Goal: Information Seeking & Learning: Learn about a topic

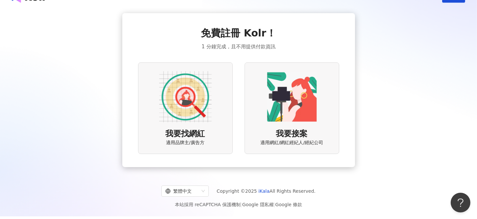
scroll to position [30, 0]
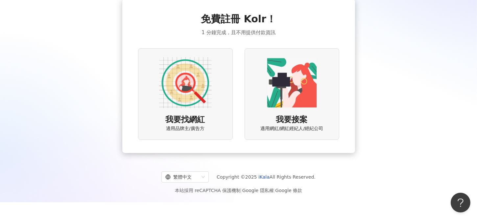
click at [193, 98] on img at bounding box center [185, 82] width 53 height 53
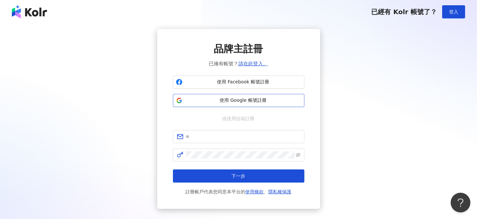
click at [220, 99] on span "使用 Google 帳號註冊" at bounding box center [243, 100] width 116 height 7
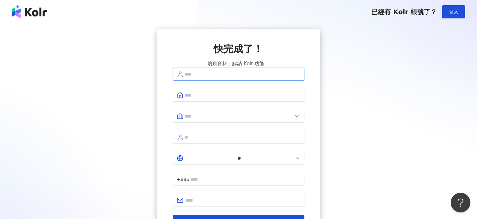
click at [233, 78] on input "text" at bounding box center [243, 74] width 116 height 7
type input "*"
type input "***"
type input "********"
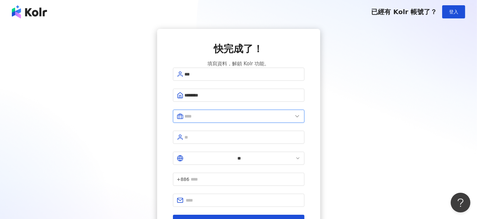
click at [218, 120] on input "text" at bounding box center [239, 116] width 108 height 7
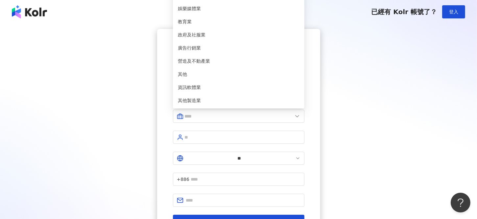
type input "******"
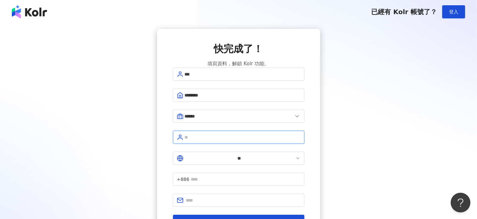
click at [225, 138] on input "text" at bounding box center [243, 137] width 116 height 7
type input "**"
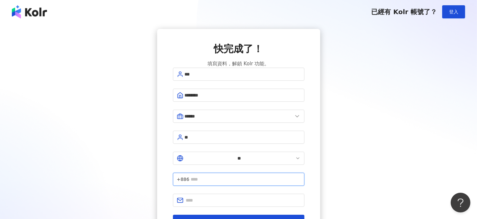
click at [228, 176] on input "text" at bounding box center [246, 179] width 110 height 7
type input "**********"
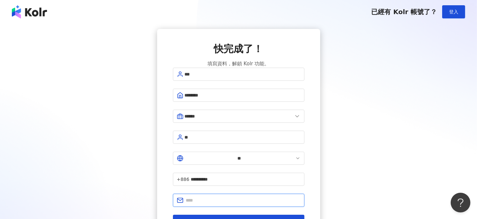
click at [216, 197] on input "text" at bounding box center [243, 200] width 114 height 7
type input "*"
type input "**********"
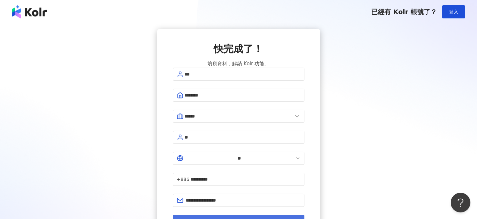
click at [223, 215] on button "註冊完成" at bounding box center [238, 221] width 131 height 13
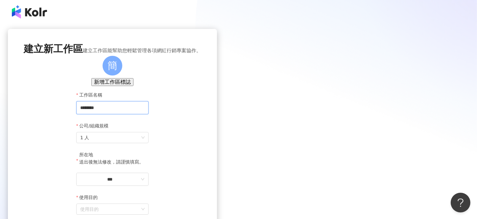
drag, startPoint x: 205, startPoint y: 125, endPoint x: 152, endPoint y: 127, distance: 53.3
click at [152, 127] on div "建立新工作區 建立工作區能幫助您輕鬆管理各項網紅行銷專案協作。 簡 新增工作區標誌 工作區名稱 ******** 公司/組織規模 1 人 所在地 送出後無法修…" at bounding box center [112, 139] width 209 height 220
click at [145, 143] on span "1 人" at bounding box center [112, 137] width 64 height 11
type input "*****"
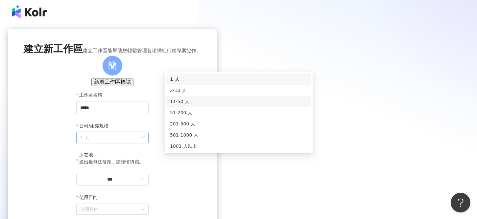
click at [186, 100] on div "11-50 人" at bounding box center [238, 101] width 137 height 7
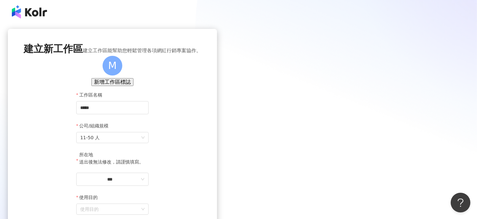
click at [144, 170] on div "所在地 送出後無法修改，請謹慎填寫。" at bounding box center [111, 160] width 64 height 19
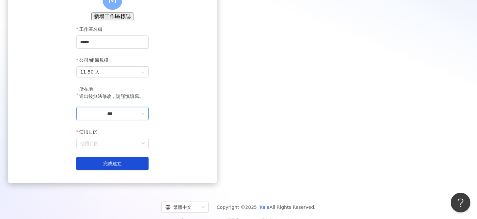
click at [139, 117] on input "***" at bounding box center [109, 113] width 59 height 7
click at [147, 101] on div "台灣" at bounding box center [142, 104] width 9 height 7
click at [145, 149] on input "使用目的" at bounding box center [112, 143] width 64 height 11
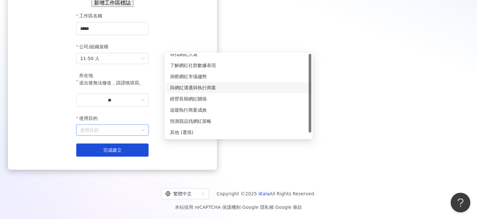
scroll to position [0, 0]
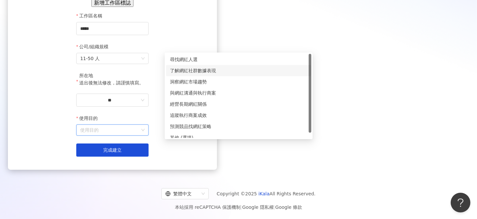
click at [207, 67] on div "了解網紅社群數據表現" at bounding box center [238, 70] width 137 height 7
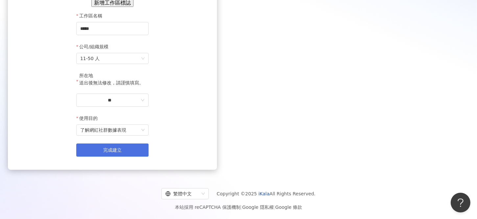
click at [148, 152] on button "完成建立" at bounding box center [112, 150] width 72 height 13
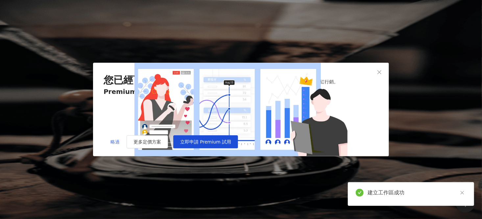
click at [117, 145] on span "略過" at bounding box center [114, 141] width 9 height 5
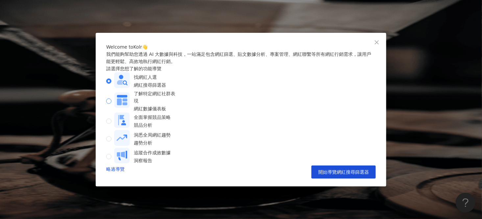
click at [130, 108] on rect at bounding box center [121, 99] width 15 height 15
click at [165, 89] on div "網紅搜尋篩選器" at bounding box center [150, 84] width 32 height 7
click at [122, 105] on icon at bounding box center [119, 102] width 5 height 7
click at [112, 179] on link "略過導覽" at bounding box center [115, 172] width 18 height 13
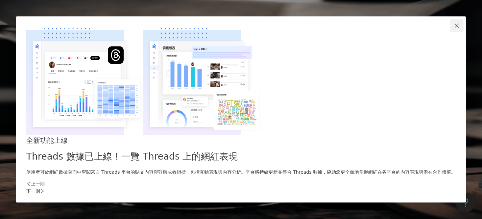
click at [454, 28] on icon "close" at bounding box center [456, 25] width 5 height 5
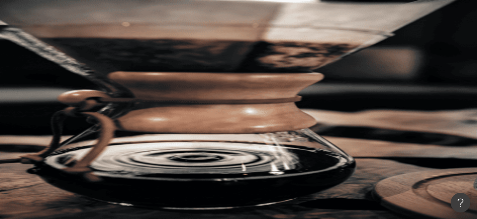
click at [171, 39] on input "search" at bounding box center [146, 32] width 53 height 12
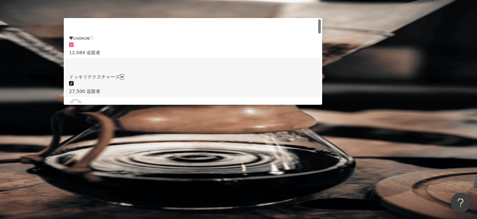
scroll to position [66, 0]
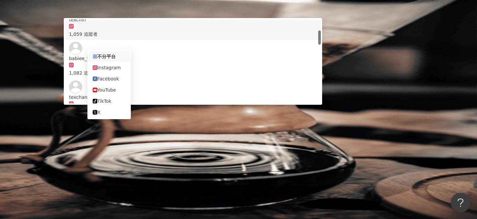
click at [110, 37] on span "不分平台" at bounding box center [95, 32] width 29 height 11
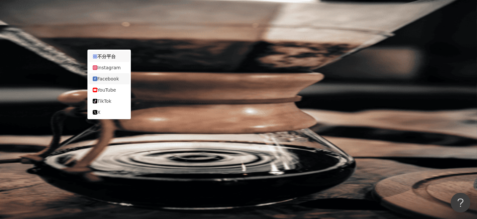
click at [116, 80] on div "Facebook" at bounding box center [109, 78] width 33 height 7
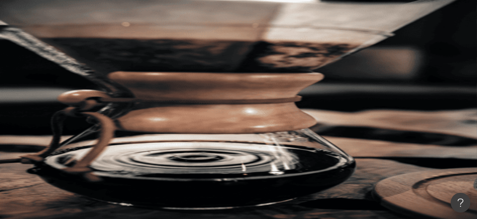
click at [164, 39] on input "*****" at bounding box center [149, 32] width 53 height 12
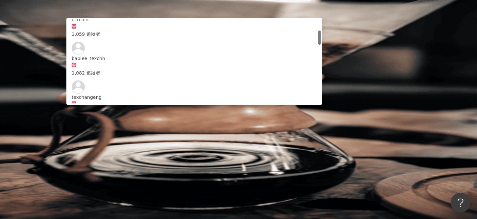
type input "*"
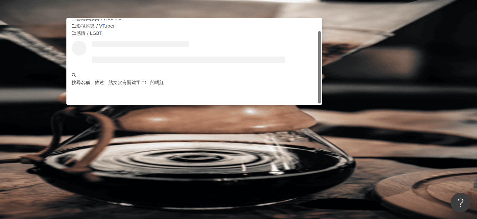
scroll to position [13, 0]
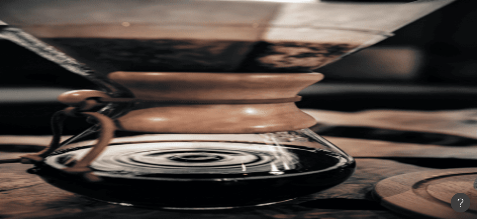
click at [108, 37] on div "Facebook" at bounding box center [94, 32] width 26 height 11
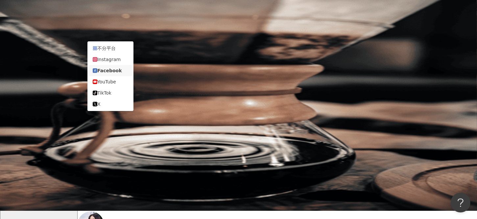
scroll to position [0, 0]
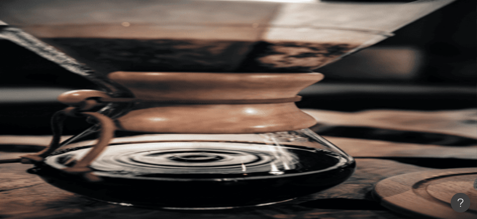
click at [162, 39] on input "search" at bounding box center [149, 32] width 53 height 12
paste input "*****"
click at [166, 39] on input "*****" at bounding box center [149, 32] width 53 height 12
drag, startPoint x: 155, startPoint y: 39, endPoint x: 139, endPoint y: 41, distance: 16.8
click at [139, 39] on input "*****" at bounding box center [149, 32] width 53 height 12
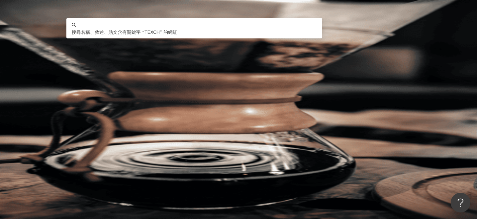
paste input "**********"
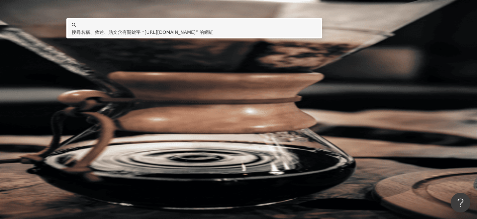
drag, startPoint x: 236, startPoint y: 38, endPoint x: 307, endPoint y: 39, distance: 72.0
click at [176, 39] on input "**********" at bounding box center [149, 32] width 53 height 12
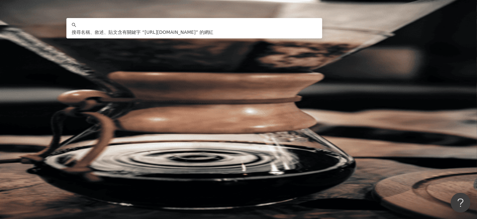
drag, startPoint x: 212, startPoint y: 38, endPoint x: 106, endPoint y: 44, distance: 106.6
click at [106, 44] on div "**********" at bounding box center [277, 44] width 399 height 36
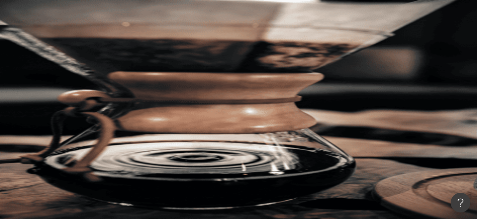
type input "********"
click at [94, 67] on span "類型" at bounding box center [88, 69] width 9 height 5
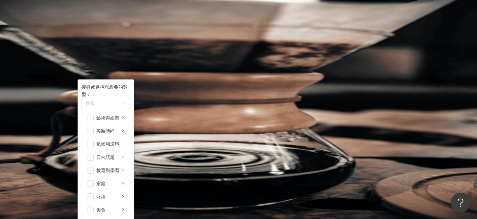
scroll to position [131, 0]
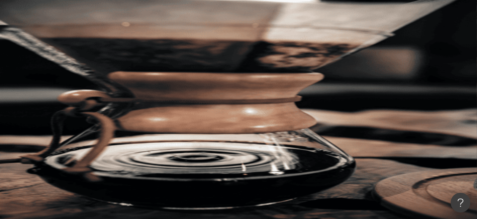
click at [309, 84] on div "Facebook ******** 台灣 搜尋 keyword 搜尋名稱、敘述、貼文含有關鍵字 “ teXchCCC ” 的網紅 類型 搜尋或選擇您想要的類型…" at bounding box center [277, 91] width 399 height 130
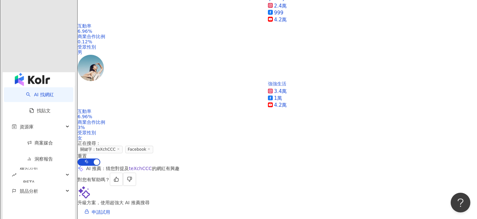
scroll to position [361, 0]
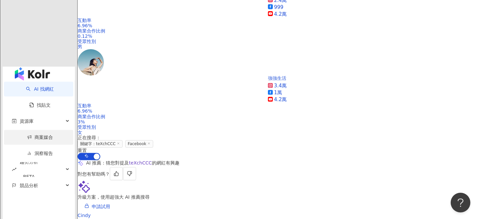
click at [31, 135] on link "商案媒合" at bounding box center [40, 137] width 26 height 5
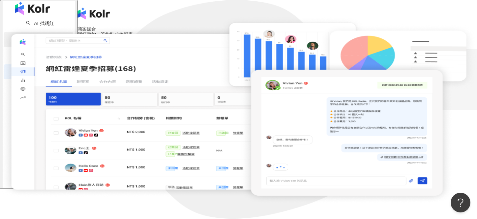
click at [29, 42] on link "找貼文" at bounding box center [40, 39] width 22 height 5
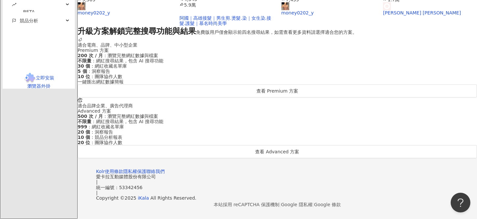
scroll to position [275, 0]
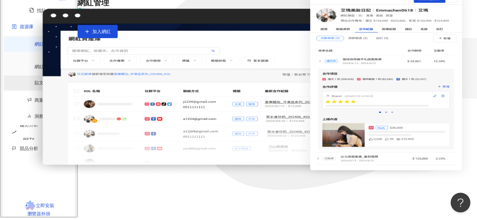
scroll to position [66, 0]
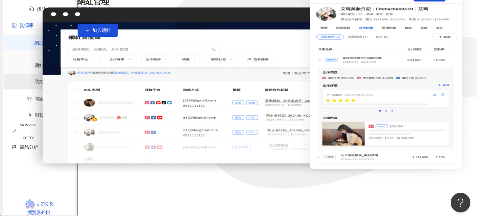
click at [35, 84] on link "貼文收藏" at bounding box center [44, 81] width 18 height 5
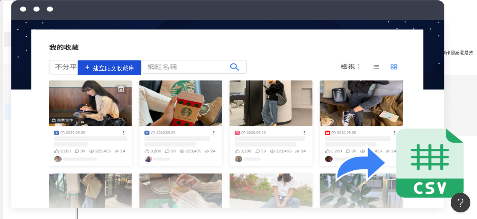
click at [37, 42] on link "找貼文" at bounding box center [40, 39] width 22 height 5
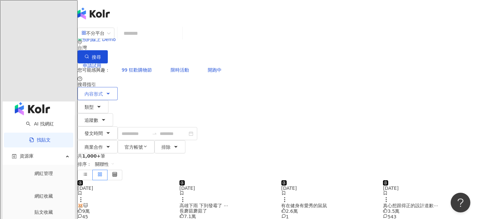
click at [103, 91] on span "內容形式" at bounding box center [93, 93] width 18 height 5
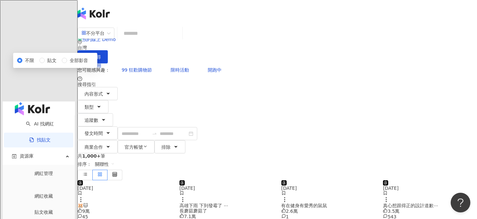
click at [93, 64] on div "不限 貼文 全部影音" at bounding box center [55, 60] width 76 height 7
click at [59, 64] on span "貼文" at bounding box center [52, 60] width 14 height 7
click at [102, 104] on icon "button" at bounding box center [98, 106] width 5 height 5
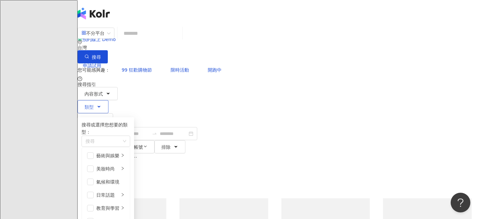
click at [102, 104] on icon "button" at bounding box center [98, 106] width 5 height 5
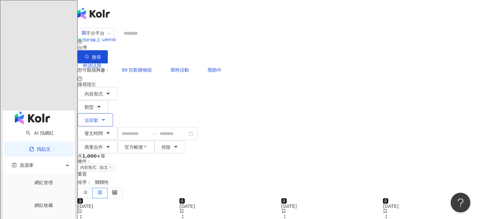
click at [98, 118] on span "追蹤數" at bounding box center [91, 120] width 14 height 5
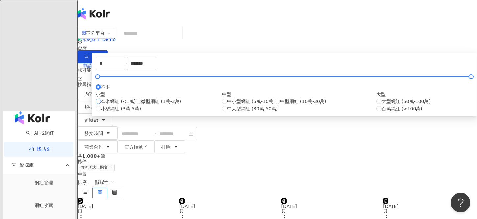
click at [136, 105] on span "奈米網紅 (<1萬)" at bounding box center [118, 101] width 35 height 7
type input "****"
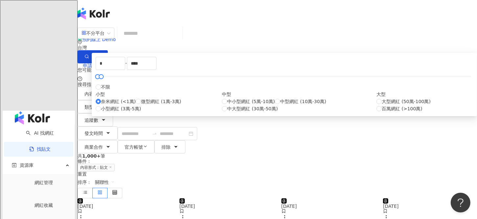
click at [211, 86] on div "* - **** 不限 小型 奈米網紅 (<1萬) 微型網紅 (1萬-3萬) 小型網紅 (3萬-5萬) 中型 中小型網紅 (5萬-10萬) 中型網紅 (10萬…" at bounding box center [284, 84] width 385 height 63
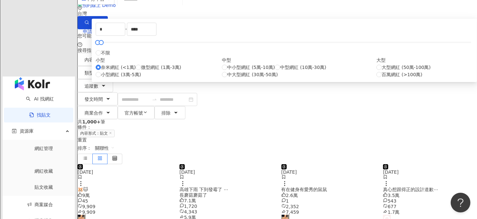
scroll to position [33, 0]
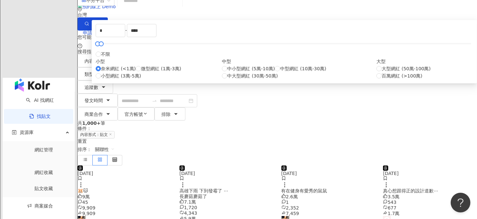
click at [361, 121] on div "共 1,000+ 筆 條件 ： 內容形式：貼文 重置 排序： 關聯性" at bounding box center [277, 143] width 399 height 45
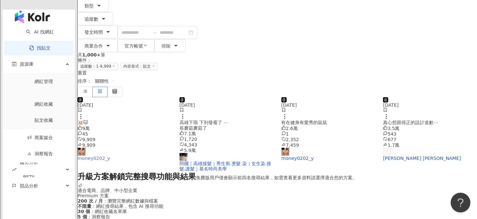
scroll to position [33, 0]
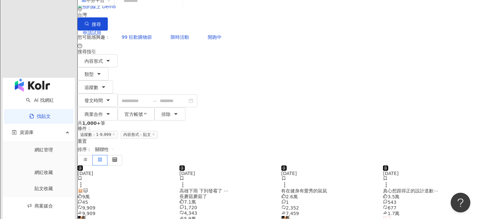
click at [155, 133] on icon at bounding box center [153, 134] width 3 height 3
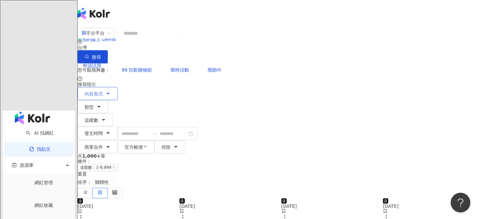
click at [103, 91] on span "內容形式" at bounding box center [93, 93] width 18 height 5
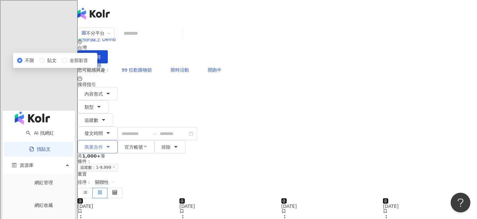
click at [103, 145] on span "商業合作" at bounding box center [93, 147] width 18 height 5
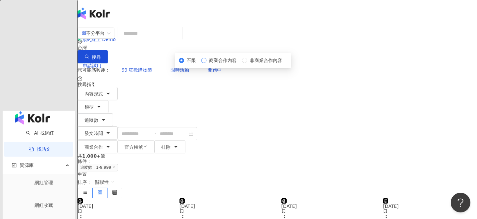
click at [239, 64] on span "商業合作內容" at bounding box center [222, 60] width 33 height 7
click at [360, 153] on div "共 1,000+ 筆 條件 ： 追蹤數：1-9,999 重置 排序： 關聯性" at bounding box center [277, 175] width 399 height 45
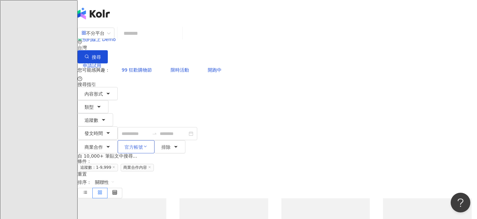
click at [154, 140] on button "官方帳號" at bounding box center [136, 146] width 37 height 13
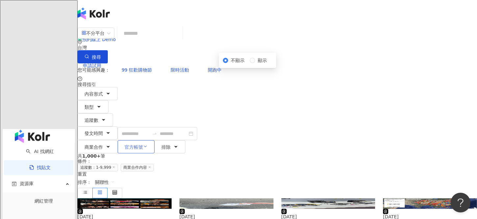
click at [154, 140] on button "官方帳號" at bounding box center [136, 146] width 37 height 13
click at [147, 144] on span "button" at bounding box center [145, 147] width 5 height 6
click at [353, 153] on div "共 1,000+ 筆 條件 ： 追蹤數：1-9,999 商業合作內容 重置 排序： 關聯性" at bounding box center [277, 175] width 399 height 45
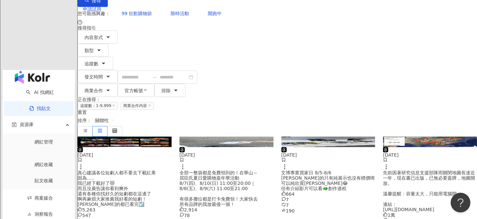
scroll to position [33, 0]
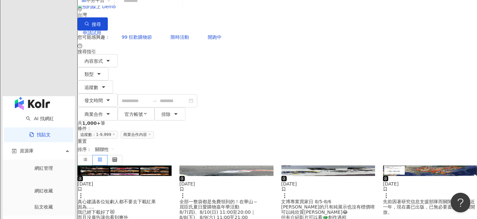
click at [115, 133] on icon at bounding box center [113, 134] width 3 height 3
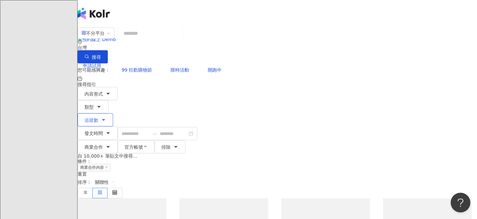
click at [113, 113] on button "追蹤數" at bounding box center [95, 119] width 35 height 13
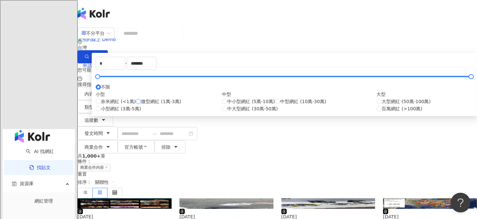
click at [181, 105] on span "微型網紅 (1萬-3萬)" at bounding box center [161, 101] width 40 height 7
type input "*****"
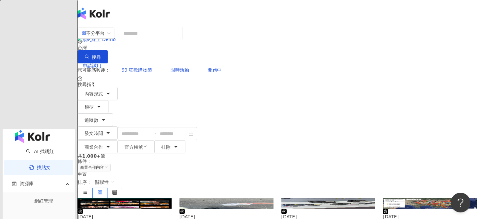
click at [366, 153] on div "共 1,000+ 筆 條件 ： 商業合作內容 重置 排序： 關聯性" at bounding box center [277, 175] width 399 height 45
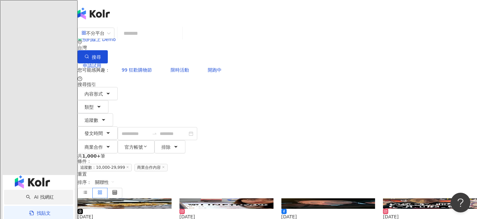
click at [28, 194] on link "AI 找網紅" at bounding box center [40, 196] width 28 height 5
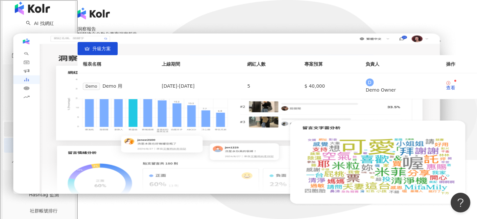
click at [37, 126] on link "商案媒合" at bounding box center [40, 128] width 26 height 5
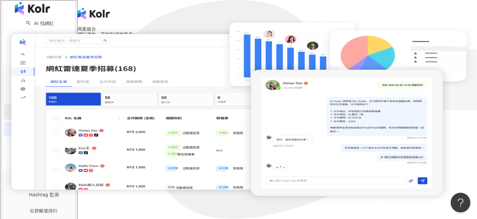
click at [37, 109] on link "貼文收藏" at bounding box center [44, 111] width 18 height 5
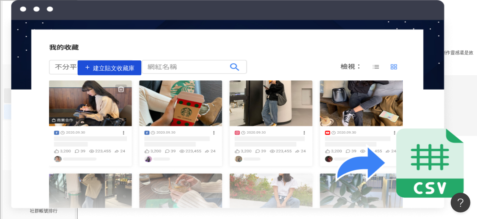
click at [36, 93] on link "網紅收藏" at bounding box center [44, 95] width 18 height 5
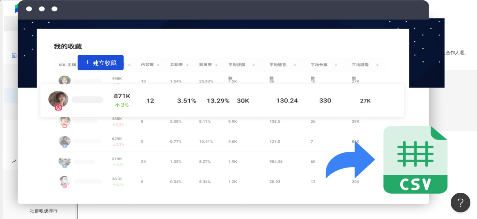
click at [40, 26] on link "AI 找網紅" at bounding box center [40, 23] width 28 height 5
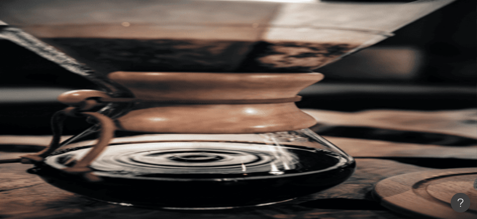
click at [344, 32] on div "不分平台 台灣 搜尋" at bounding box center [277, 44] width 399 height 36
click at [173, 37] on input "search" at bounding box center [146, 32] width 53 height 12
type input "*"
type input "***"
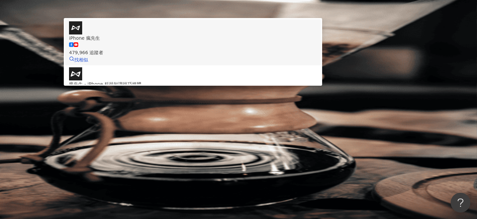
click at [181, 56] on div "479,966 追蹤者" at bounding box center [193, 52] width 248 height 7
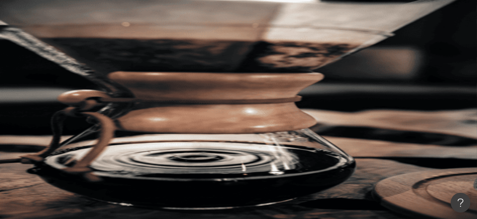
paste input "**********"
type input "**********"
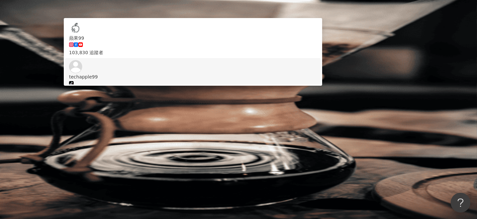
click at [195, 80] on span "techapple99" at bounding box center [193, 76] width 248 height 7
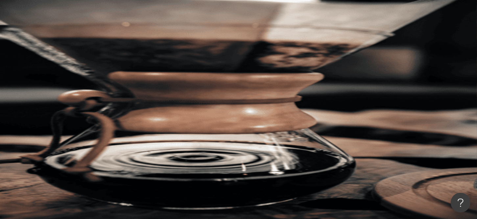
drag, startPoint x: 167, startPoint y: 100, endPoint x: 173, endPoint y: 101, distance: 6.3
click at [167, 176] on div "AI 推薦 ： 精選優質網紅" at bounding box center [277, 179] width 399 height 7
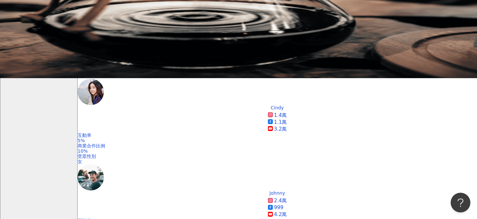
scroll to position [33, 0]
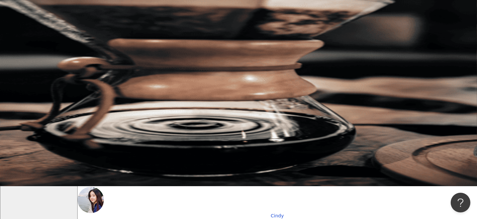
click at [102, 53] on icon "button" at bounding box center [98, 55] width 5 height 5
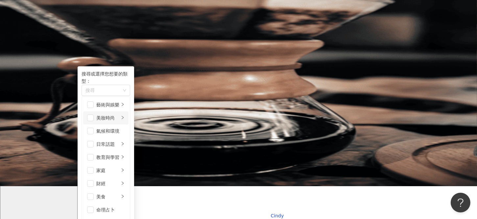
click at [116, 114] on div "美妝時尚" at bounding box center [107, 117] width 23 height 7
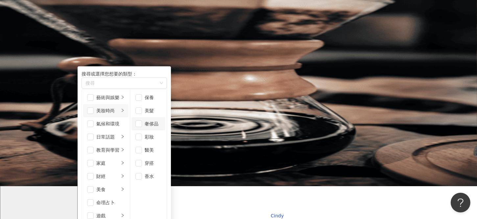
scroll to position [4, 0]
click at [142, 160] on span "button" at bounding box center [138, 163] width 7 height 7
click at [102, 66] on icon "button" at bounding box center [98, 68] width 5 height 5
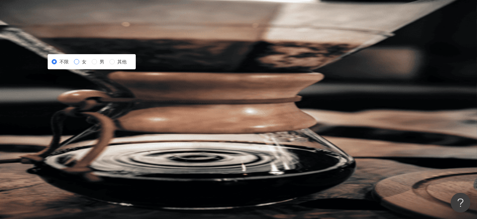
click at [89, 65] on span "女" at bounding box center [84, 61] width 10 height 7
click at [207, 85] on div "不分平台 台灣 搜尋 17c42ee3-8e00-40e2-b9d2-f62b9317e6ce 蘋果99 103,830 追蹤者 techapple99 ti…" at bounding box center [277, 101] width 399 height 150
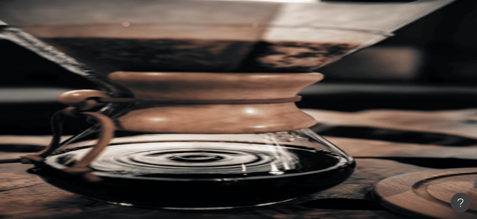
click at [113, 122] on button "互動率" at bounding box center [95, 128] width 35 height 13
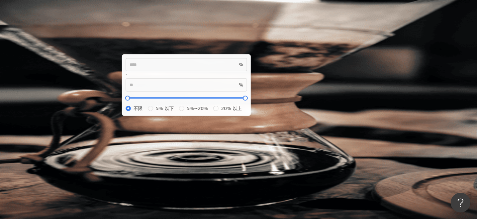
click at [106, 125] on icon "button" at bounding box center [103, 127] width 5 height 5
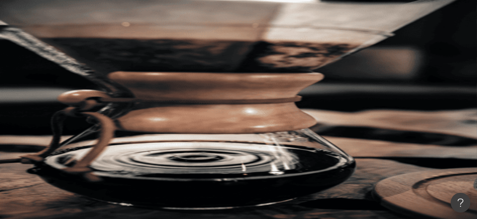
click at [106, 125] on icon "button" at bounding box center [103, 127] width 5 height 5
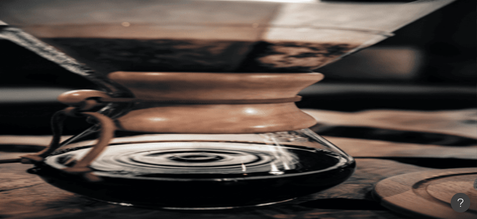
click at [142, 125] on icon "button" at bounding box center [138, 127] width 5 height 5
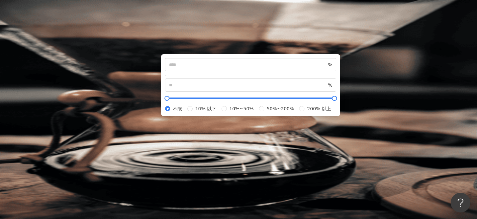
click at [417, 75] on div "您可能感興趣： 99 狂歡購物節 限時活動 開跑中 類型 性別 追蹤數 互動率 觀看率 合作費用預估 更多篩選 不限 女 男 其他 % - % 不限 5% 以…" at bounding box center [277, 119] width 399 height 114
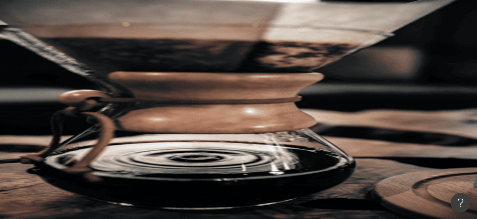
click at [183, 126] on span "合作費用預估" at bounding box center [169, 128] width 28 height 5
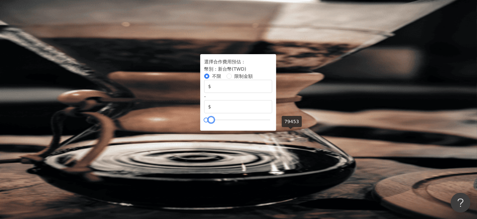
type input "*****"
drag, startPoint x: 420, startPoint y: 131, endPoint x: 288, endPoint y: 134, distance: 131.7
click at [212, 122] on div at bounding box center [210, 120] width 4 height 4
click at [209, 122] on div at bounding box center [208, 120] width 4 height 4
type input "*"
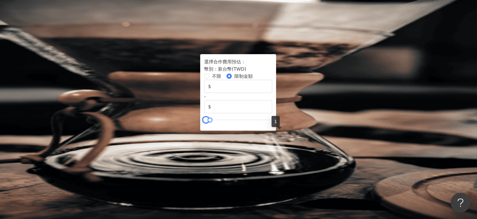
drag, startPoint x: 280, startPoint y: 133, endPoint x: 270, endPoint y: 134, distance: 9.3
click at [383, 118] on div "738368" at bounding box center [384, 121] width 23 height 11
click at [268, 110] on input "******" at bounding box center [240, 106] width 56 height 7
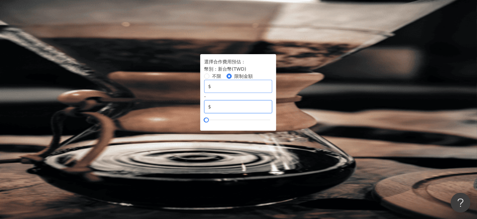
type input "****"
drag, startPoint x: 295, startPoint y: 122, endPoint x: 282, endPoint y: 120, distance: 13.9
click at [272, 93] on span "$ *" at bounding box center [238, 86] width 68 height 13
type input "****"
click at [381, 72] on div "您可能感興趣： 99 狂歡購物節 限時活動 開跑中 類型 性別 追蹤數 互動率 觀看率 合作費用預估 更多篩選 不限 女 男 其他 % - % 不限 5% 以…" at bounding box center [277, 119] width 399 height 114
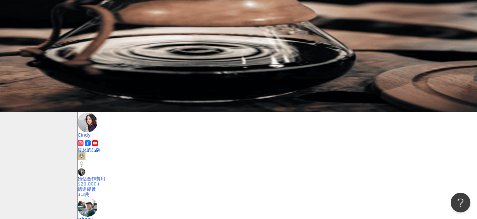
scroll to position [131, 0]
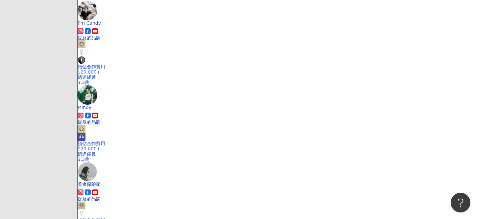
scroll to position [460, 0]
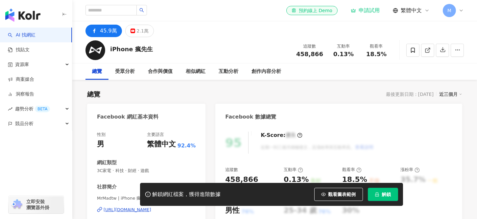
click at [258, 91] on div "總覽 最後更新日期：[DATE] 近三個月" at bounding box center [274, 94] width 375 height 9
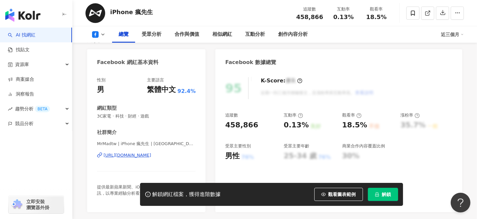
scroll to position [66, 0]
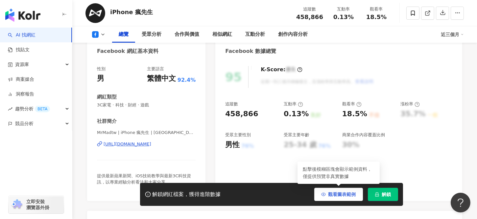
click at [329, 192] on span "觀看圖表範例" at bounding box center [342, 194] width 28 height 5
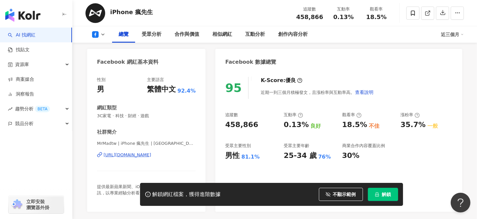
scroll to position [99, 0]
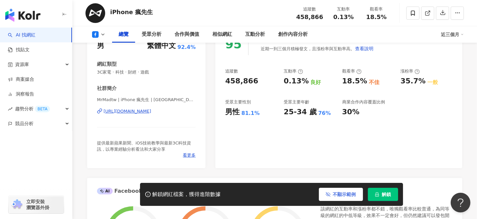
click at [341, 194] on span "不顯示範例" at bounding box center [344, 194] width 23 height 5
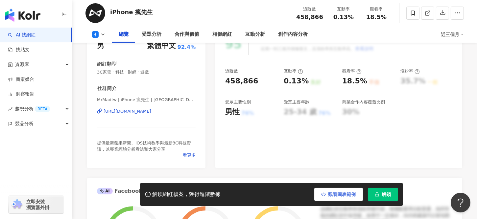
click at [341, 193] on span "觀看圖表範例" at bounding box center [342, 194] width 28 height 5
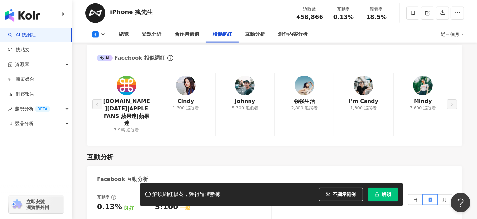
scroll to position [1018, 0]
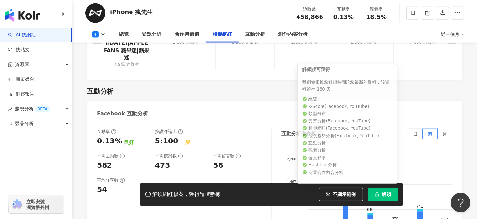
click at [375, 195] on icon "lock" at bounding box center [377, 194] width 4 height 4
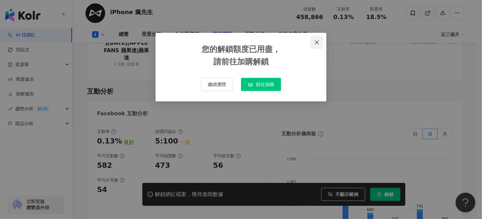
click at [318, 42] on icon "close" at bounding box center [316, 42] width 5 height 5
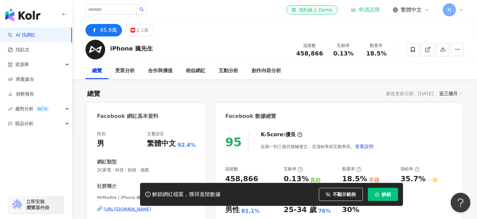
scroll to position [0, 0]
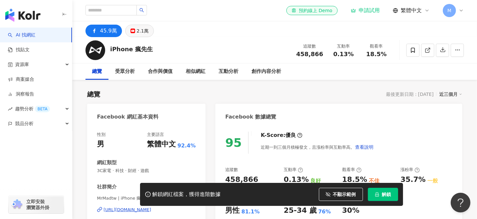
click at [138, 27] on div "2.1萬" at bounding box center [143, 30] width 12 height 9
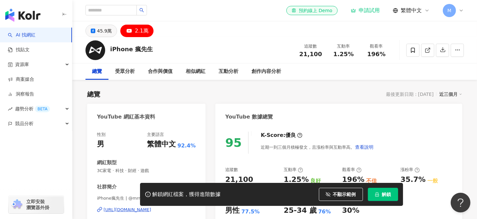
click at [96, 35] on button "45.9萬" at bounding box center [101, 31] width 32 height 12
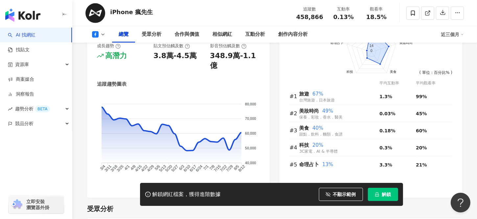
scroll to position [526, 0]
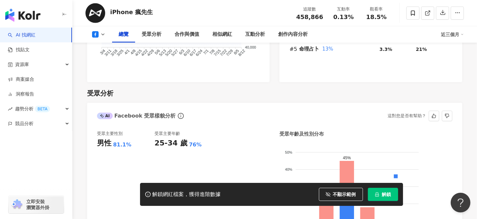
click at [137, 134] on div "受眾主要性別 男性 81.1% 受眾主要年齡 25-34 歲 76% 受眾年齡及性別分布 男性 女性 50% 50% 40% 40% 30% 30% 20% …" at bounding box center [274, 194] width 375 height 141
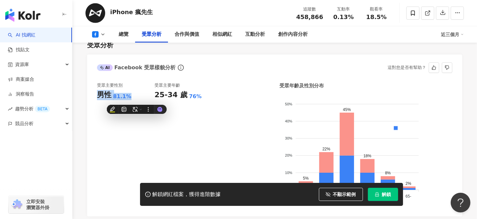
scroll to position [558, 0]
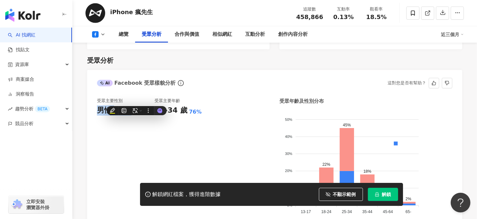
click at [212, 98] on div "受眾主要性別 男性 81.1% 受眾主要年齡 25-34 歲 76%" at bounding box center [183, 160] width 172 height 124
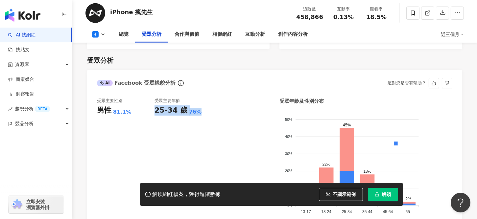
drag, startPoint x: 154, startPoint y: 99, endPoint x: 194, endPoint y: 101, distance: 40.1
click at [194, 105] on div "25-34 歲 76%" at bounding box center [182, 110] width 57 height 10
copy div "25-34 歲 76%"
click at [328, 77] on div "AI Facebook 受眾樣貌分析 這對您是否有幫助？" at bounding box center [274, 80] width 375 height 21
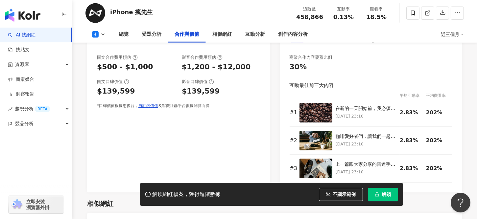
scroll to position [787, 0]
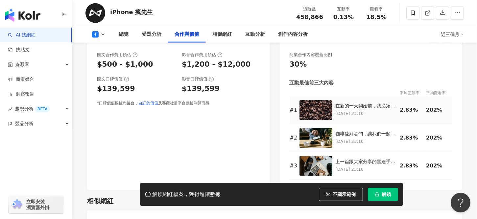
click at [311, 100] on img at bounding box center [315, 110] width 33 height 20
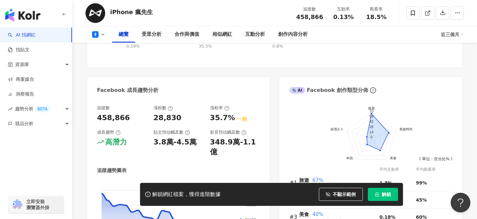
scroll to position [338, 0]
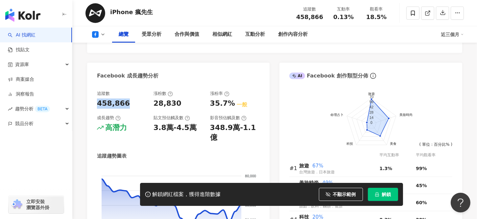
drag, startPoint x: 97, startPoint y: 103, endPoint x: 128, endPoint y: 103, distance: 30.5
click at [128, 103] on div "458,866" at bounding box center [122, 104] width 50 height 10
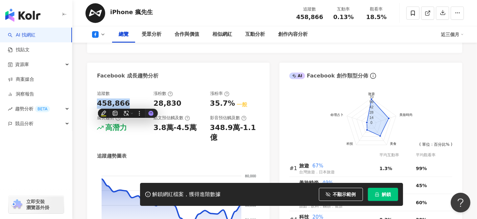
copy div "458,866"
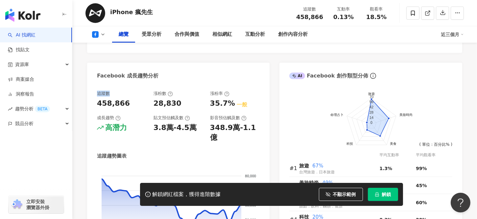
drag, startPoint x: 122, startPoint y: 93, endPoint x: 93, endPoint y: 94, distance: 29.3
click at [93, 94] on div "追蹤數 458,866 漲粉數 28,830 漲粉率 35.7% 一般 成長趨勢 高潛力 貼文預估觸及數 3.8萬-4.5萬 影音預估觸及數 348.9萬-1…" at bounding box center [178, 177] width 182 height 186
copy div "追蹤數"
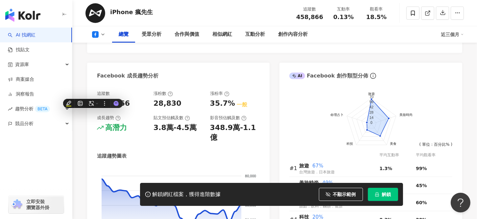
click at [190, 128] on div "3.8萬-4.5萬" at bounding box center [174, 128] width 43 height 10
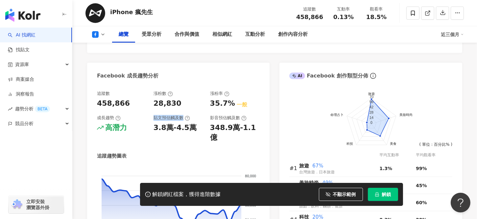
drag, startPoint x: 154, startPoint y: 118, endPoint x: 183, endPoint y: 118, distance: 29.2
click at [183, 118] on div "貼文預估觸及數" at bounding box center [171, 118] width 36 height 6
copy div "貼文預估觸及數"
click at [178, 153] on div "追蹤趨勢圖表 80,000 80,000 70,000 70,000 60,000 60,000 50,000 50,000 40,000 40,000 3/…" at bounding box center [178, 206] width 163 height 107
drag, startPoint x: 153, startPoint y: 128, endPoint x: 194, endPoint y: 128, distance: 41.1
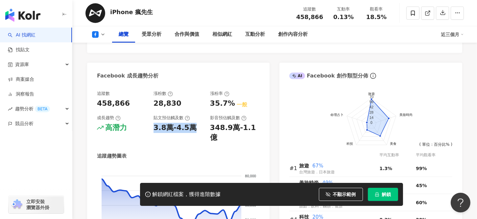
click at [194, 128] on div "追蹤數 458,866 漲粉數 28,830 漲粉率 35.7% 一般 成長趨勢 高潛力 貼文預估觸及數 3.8萬-4.5萬 影音預估觸及數 348.9萬-1…" at bounding box center [178, 117] width 163 height 52
copy div "3.8萬-4.5萬"
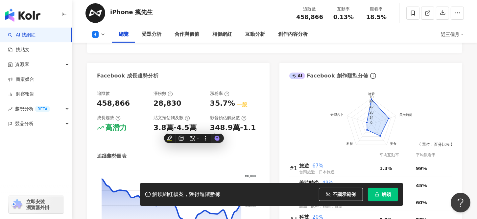
click at [165, 154] on div "追蹤趨勢圖表 80,000 80,000 70,000 70,000 60,000 60,000 50,000 50,000 40,000 40,000 3/…" at bounding box center [178, 206] width 163 height 107
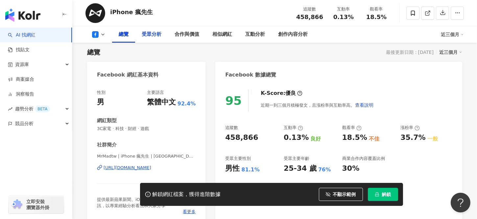
scroll to position [0, 0]
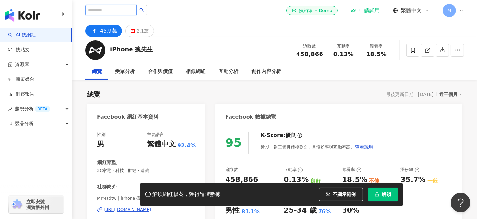
click at [119, 12] on input "search" at bounding box center [110, 10] width 51 height 11
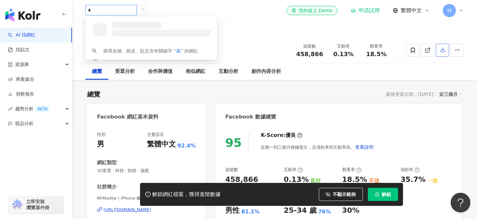
type input "*"
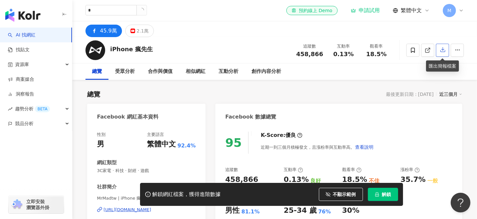
click at [438, 49] on button "button" at bounding box center [442, 50] width 13 height 13
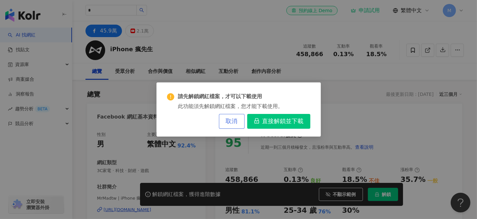
click at [229, 120] on span "取消" at bounding box center [232, 121] width 12 height 7
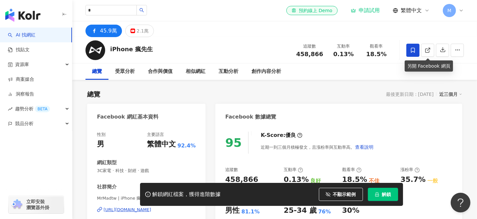
click at [412, 51] on icon at bounding box center [413, 50] width 4 height 5
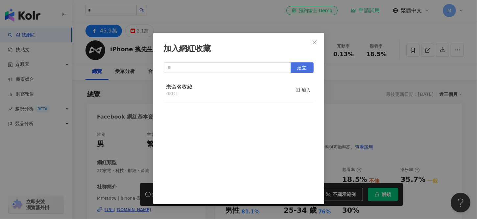
click at [301, 66] on span "建立" at bounding box center [301, 67] width 9 height 5
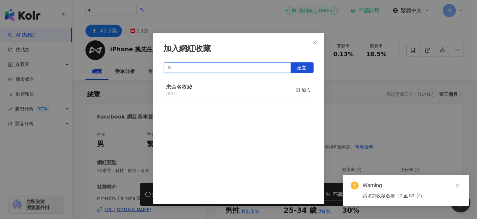
click at [202, 66] on input "text" at bounding box center [227, 67] width 127 height 11
type input "***"
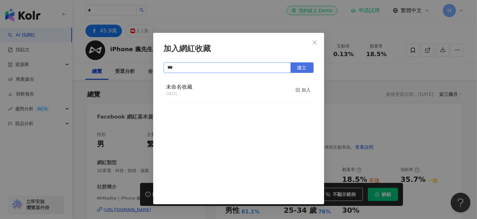
click at [293, 69] on button "建立" at bounding box center [301, 67] width 23 height 11
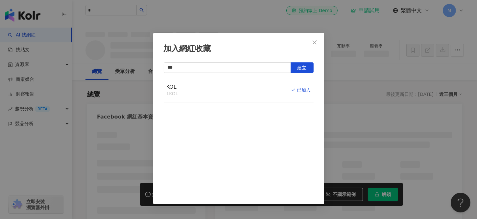
click at [315, 42] on icon "close" at bounding box center [314, 42] width 4 height 4
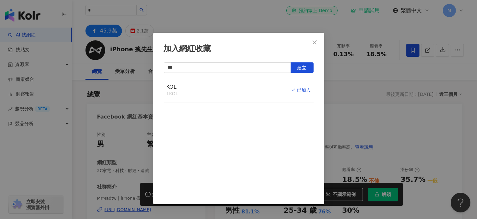
click at [125, 12] on div "加入網紅收藏 *** 建立 KOL 1 KOL 已加入" at bounding box center [238, 109] width 477 height 219
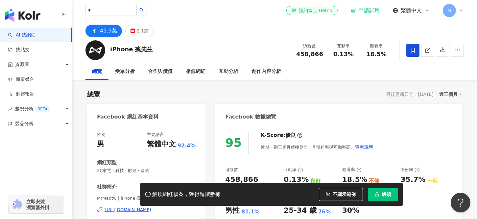
click at [125, 9] on div "加入網紅收藏 *** 建立 KOL 1 KOL 已加入" at bounding box center [238, 109] width 477 height 219
drag, startPoint x: 125, startPoint y: 9, endPoint x: 121, endPoint y: 11, distance: 5.4
click at [124, 10] on input "*" at bounding box center [110, 10] width 51 height 11
click at [121, 11] on input "*" at bounding box center [110, 10] width 51 height 11
click at [123, 11] on input "*" at bounding box center [110, 10] width 51 height 11
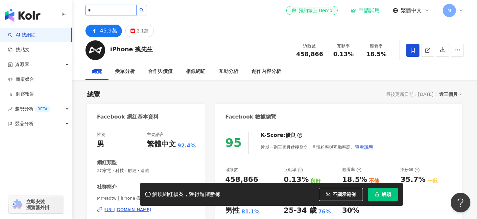
click at [128, 10] on input "*" at bounding box center [110, 10] width 51 height 11
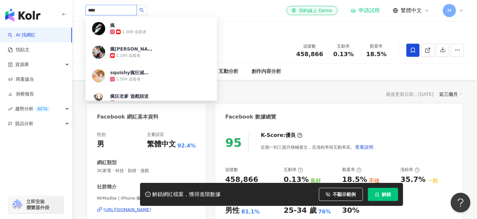
type input "***"
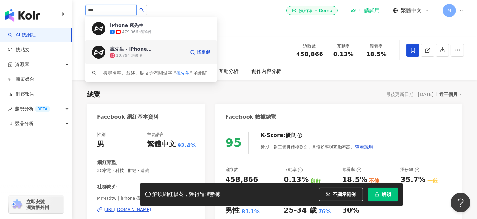
click at [152, 49] on div "瘋先生 - iPhone 科技知識技巧媒體" at bounding box center [131, 49] width 43 height 7
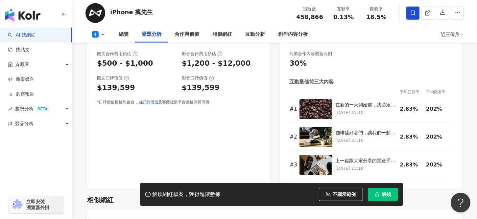
scroll to position [788, 0]
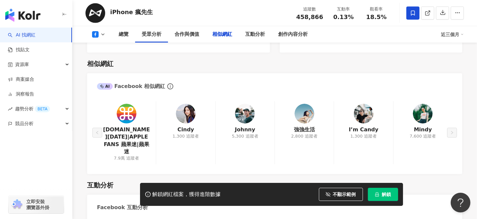
click at [189, 121] on div "[DOMAIN_NAME][DATE]|APPLE FANS 蘋果迷|蘋果迷 7.9萬 追蹤者 [PERSON_NAME] 1,300 追蹤者 [PERSON…" at bounding box center [274, 132] width 355 height 63
click at [187, 101] on div "[DOMAIN_NAME][DATE]|APPLE FANS 蘋果迷|蘋果迷 7.9萬 追蹤者 [PERSON_NAME] 1,300 追蹤者 [PERSON…" at bounding box center [274, 132] width 355 height 63
click at [180, 127] on div "[DOMAIN_NAME][DATE]|APPLE FANS 蘋果迷|蘋果迷 7.9萬 追蹤者 [PERSON_NAME] 1,300 追蹤者 [PERSON…" at bounding box center [274, 132] width 355 height 63
drag, startPoint x: 178, startPoint y: 120, endPoint x: 193, endPoint y: 120, distance: 15.8
click at [193, 120] on div "[DOMAIN_NAME][DATE]|APPLE FANS 蘋果迷|蘋果迷 7.9萬 追蹤者 [PERSON_NAME] 1,300 追蹤者 [PERSON…" at bounding box center [274, 132] width 355 height 63
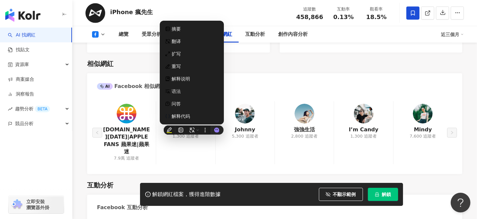
copy link "Cindy"
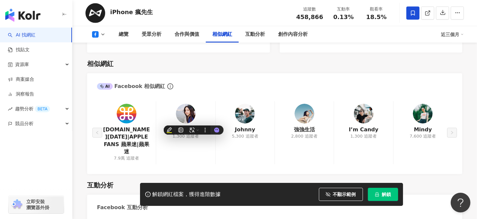
click at [250, 147] on div "[DOMAIN_NAME][DATE]|APPLE FANS 蘋果迷|蘋果迷 7.9萬 追蹤者 [PERSON_NAME] 1,300 追蹤者 [PERSON…" at bounding box center [274, 134] width 375 height 79
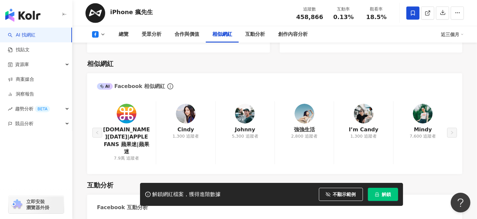
click at [239, 135] on div "[DOMAIN_NAME][DATE]|APPLE FANS 蘋果迷|蘋果迷 7.9萬 追蹤者 [PERSON_NAME] 1,300 追蹤者 [PERSON…" at bounding box center [274, 132] width 355 height 63
click at [429, 120] on div "applefans.today|APPLE FANS 蘋果迷|蘋果迷 7.9萬 追蹤者 Cindy 1,300 追蹤者 Johnny 5,300 追蹤者 強強…" at bounding box center [274, 132] width 355 height 63
drag, startPoint x: 414, startPoint y: 120, endPoint x: 430, endPoint y: 121, distance: 15.8
click at [430, 121] on div "applefans.today|APPLE FANS 蘋果迷|蘋果迷 7.9萬 追蹤者 Cindy 1,300 追蹤者 Johnny 5,300 追蹤者 強強…" at bounding box center [274, 132] width 355 height 63
copy link "Mindy"
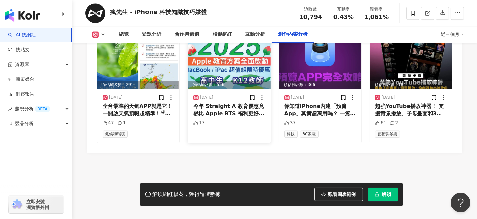
scroll to position [2094, 0]
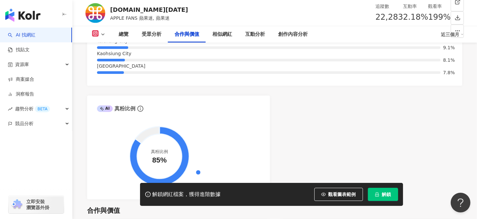
scroll to position [1084, 0]
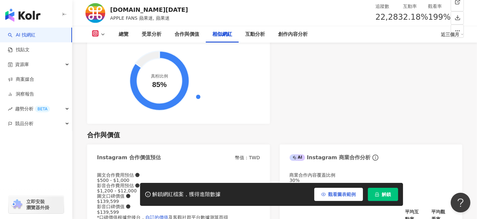
click at [339, 194] on span "觀看圖表範例" at bounding box center [342, 194] width 28 height 5
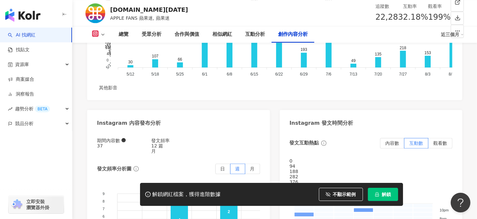
scroll to position [2045, 0]
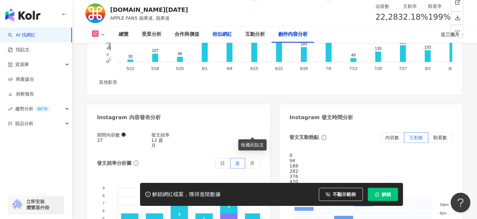
click at [232, 32] on div "相似網紅" at bounding box center [222, 34] width 33 height 16
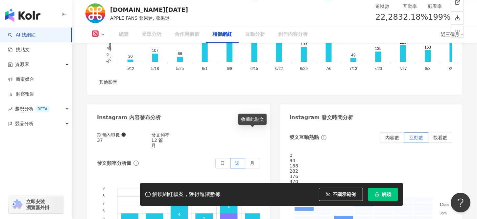
scroll to position [1071, 0]
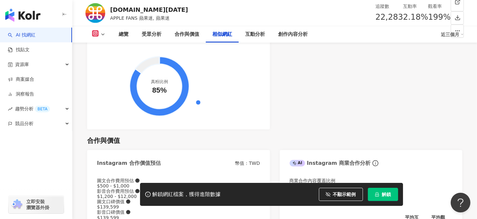
drag, startPoint x: 293, startPoint y: 119, endPoint x: 315, endPoint y: 119, distance: 21.4
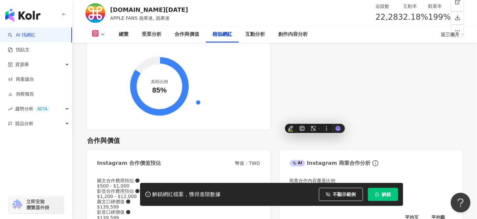
copy link "強強生活"
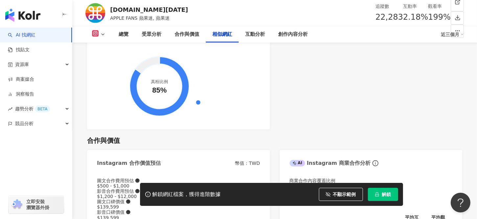
drag, startPoint x: 178, startPoint y: 120, endPoint x: 195, endPoint y: 119, distance: 17.4
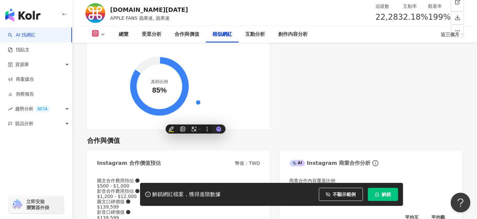
copy link "Cindy"
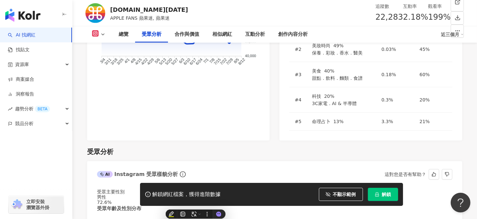
scroll to position [546, 0]
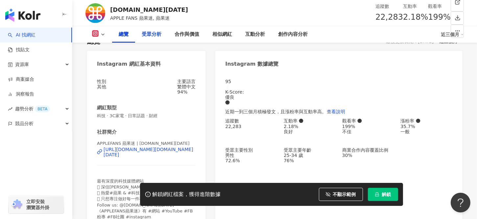
click at [153, 35] on div "受眾分析" at bounding box center [152, 35] width 20 height 8
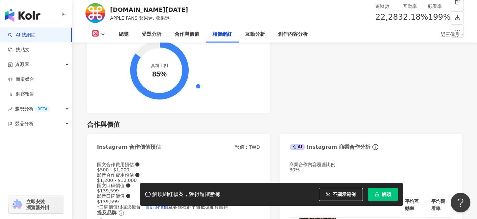
scroll to position [1087, 0]
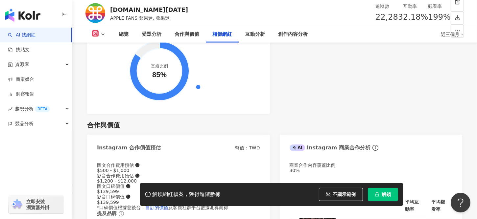
drag, startPoint x: 408, startPoint y: 104, endPoint x: 415, endPoint y: 105, distance: 6.9
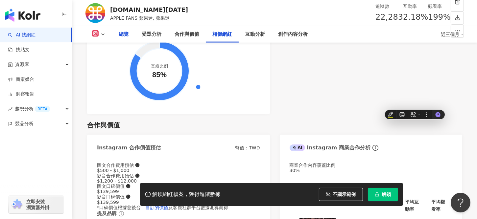
copy link "Mindy"
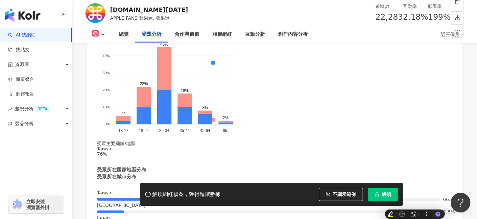
scroll to position [758, 0]
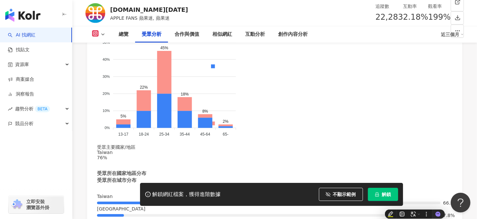
click at [31, 32] on link "AI 找網紅" at bounding box center [22, 35] width 28 height 7
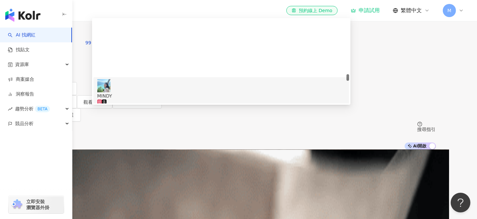
scroll to position [788, 0]
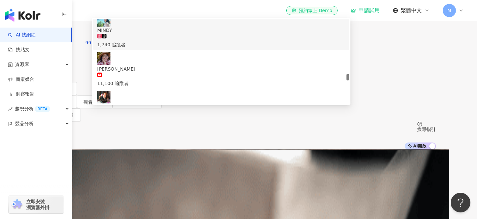
click at [74, 11] on span "不分平台" at bounding box center [59, 6] width 29 height 11
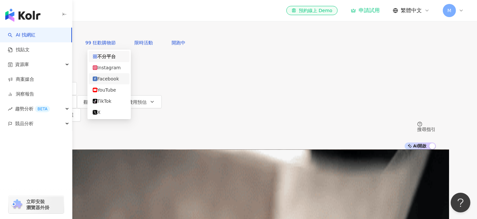
click at [124, 82] on div "Facebook" at bounding box center [109, 78] width 33 height 7
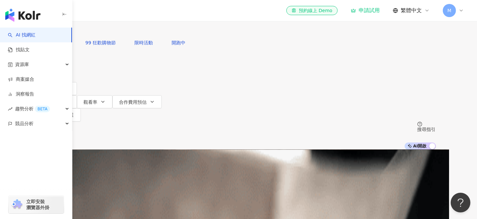
click at [140, 12] on input "*****" at bounding box center [113, 6] width 53 height 12
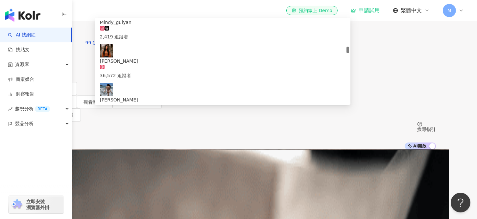
scroll to position [460, 0]
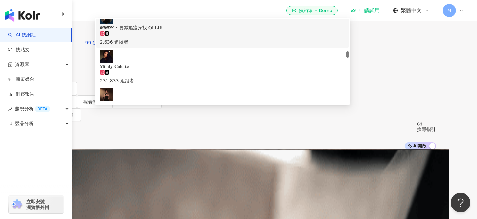
drag, startPoint x: 166, startPoint y: 36, endPoint x: 134, endPoint y: 36, distance: 31.9
click at [134, 36] on div "Facebook ***** 台灣 搜尋 adc31a9d-0cb5-4ec7-8db5-2826fd88e82c 21cc9e98-58a9-45c3-ae…" at bounding box center [238, 18] width 394 height 36
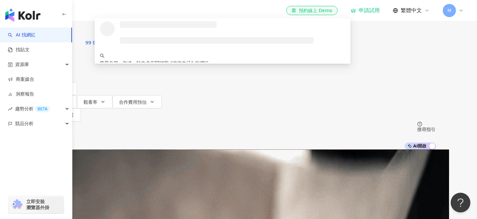
scroll to position [0, 0]
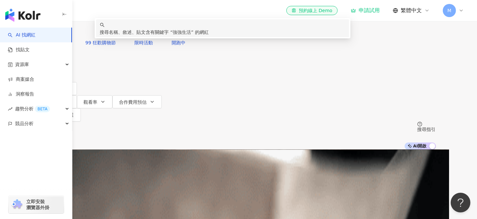
click at [53, 32] on span "button" at bounding box center [50, 29] width 5 height 5
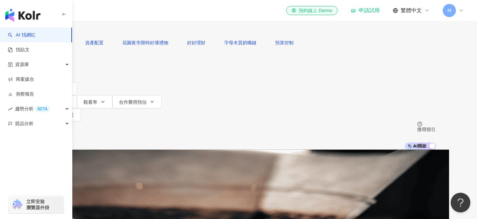
click at [140, 12] on input "****" at bounding box center [113, 6] width 53 height 12
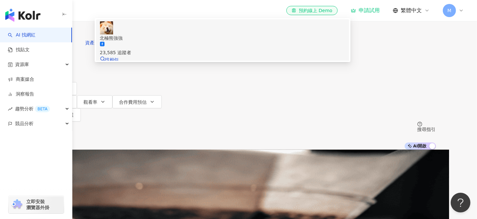
type input "*"
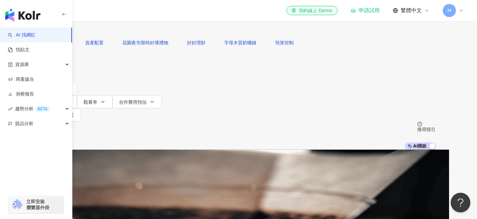
click at [81, 11] on div "Facebook" at bounding box center [61, 5] width 40 height 11
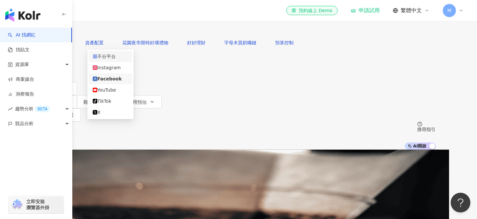
click at [125, 54] on div "不分平台" at bounding box center [110, 56] width 35 height 7
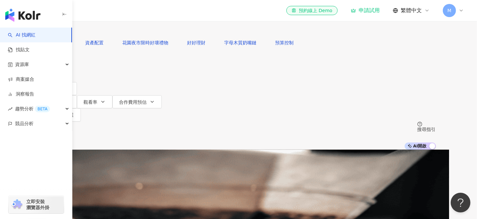
click at [137, 12] on input "search" at bounding box center [110, 6] width 53 height 12
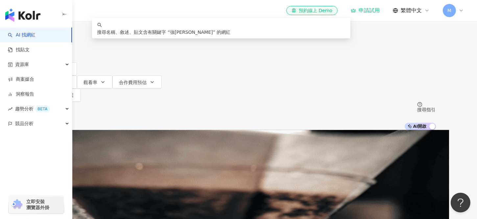
type input "*"
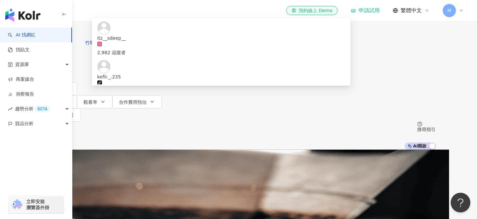
type input "********"
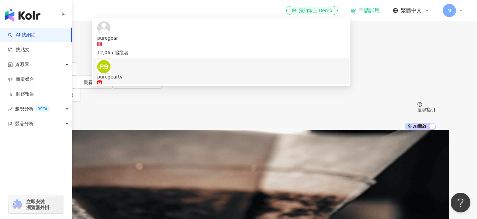
click at [177, 88] on div "2,990 追蹤者" at bounding box center [221, 91] width 248 height 7
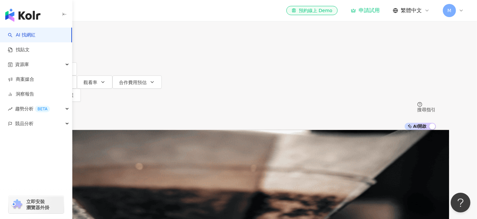
click at [137, 12] on input "search" at bounding box center [110, 6] width 53 height 12
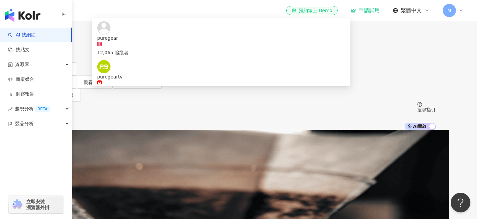
type input "********"
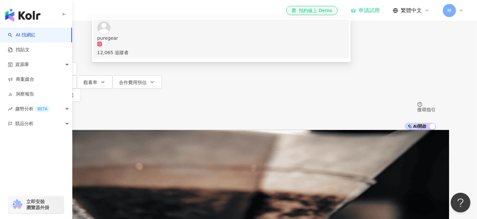
click at [177, 56] on div "puregear 12,065 追蹤者" at bounding box center [221, 38] width 248 height 35
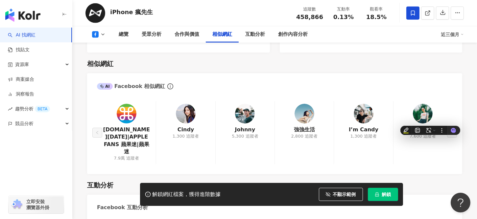
scroll to position [917, 0]
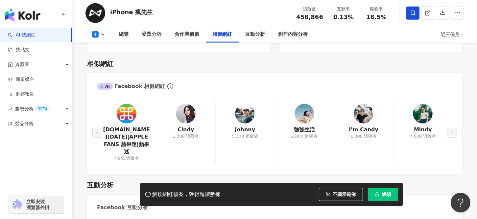
click at [425, 111] on div "[DOMAIN_NAME][DATE]|APPLE FANS 蘋果迷|蘋果迷 7.9萬 追蹤者 [PERSON_NAME] 1,300 追蹤者 [PERSON…" at bounding box center [274, 132] width 355 height 63
click at [423, 107] on div "[DOMAIN_NAME][DATE]|APPLE FANS 蘋果迷|蘋果迷 7.9萬 追蹤者 [PERSON_NAME] 1,300 追蹤者 [PERSON…" at bounding box center [274, 132] width 355 height 63
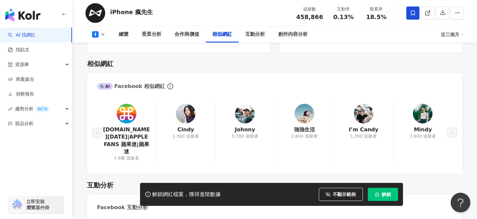
click at [410, 104] on div "[DOMAIN_NAME][DATE]|APPLE FANS 蘋果迷|蘋果迷 7.9萬 追蹤者 [PERSON_NAME] 1,300 追蹤者 [PERSON…" at bounding box center [274, 132] width 355 height 63
click at [423, 104] on div "applefans.today|APPLE FANS 蘋果迷|蘋果迷 7.9萬 追蹤者 Cindy 1,300 追蹤者 Johnny 5,300 追蹤者 強強…" at bounding box center [274, 132] width 355 height 63
click at [167, 83] on icon "info-circle" at bounding box center [170, 86] width 6 height 6
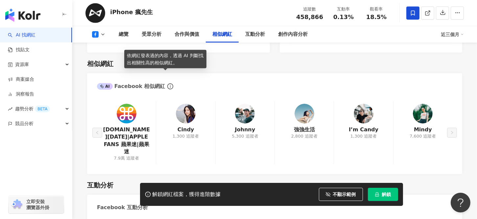
click at [236, 95] on div "applefans.today|APPLE FANS 蘋果迷|蘋果迷 7.9萬 追蹤者 Cindy 1,300 追蹤者 Johnny 5,300 追蹤者 強強…" at bounding box center [274, 134] width 375 height 79
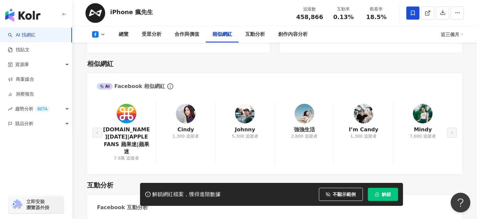
click at [425, 128] on div "applefans.today|APPLE FANS 蘋果迷|蘋果迷 7.9萬 追蹤者 Cindy 1,300 追蹤者 Johnny 5,300 追蹤者 強強…" at bounding box center [274, 132] width 355 height 63
click at [426, 128] on div "applefans.today|APPLE FANS 蘋果迷|蘋果迷 7.9萬 追蹤者 Cindy 1,300 追蹤者 Johnny 5,300 追蹤者 強強…" at bounding box center [274, 132] width 355 height 63
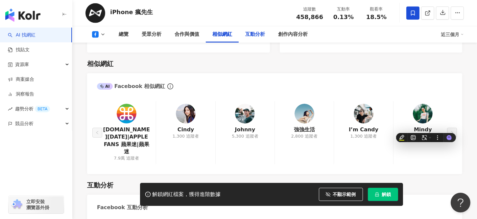
click at [262, 39] on div "互動分析" at bounding box center [254, 34] width 33 height 16
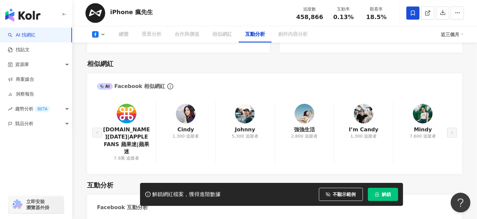
scroll to position [1031, 0]
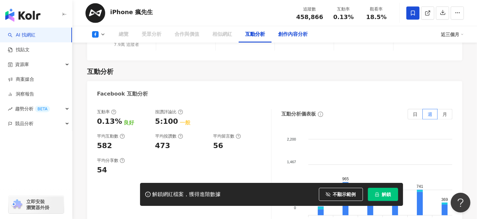
click at [284, 35] on div "創作內容分析" at bounding box center [293, 35] width 30 height 8
click at [196, 34] on div "合作與價值" at bounding box center [186, 35] width 25 height 8
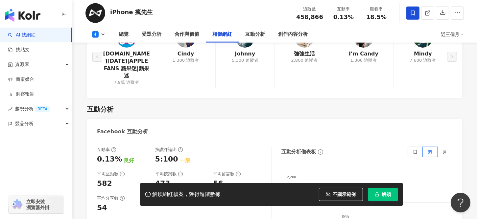
scroll to position [960, 0]
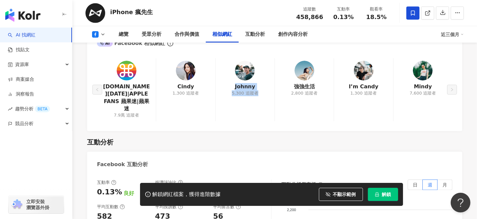
drag, startPoint x: 232, startPoint y: 76, endPoint x: 258, endPoint y: 84, distance: 27.2
click at [258, 84] on div "applefans.today|APPLE FANS 蘋果迷|蘋果迷 7.9萬 追蹤者 Cindy 1,300 追蹤者 Johnny 5,300 追蹤者 強強…" at bounding box center [274, 89] width 355 height 63
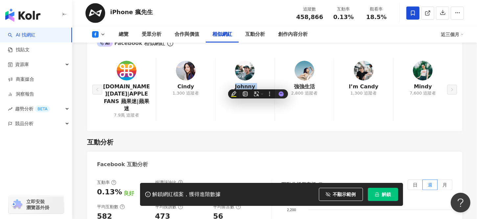
copy div "Johnny 5,300 追蹤者"
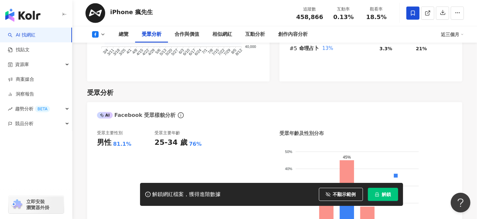
scroll to position [519, 0]
click at [169, 166] on div "受眾主要年齡 25-34 歲 76%" at bounding box center [182, 192] width 57 height 124
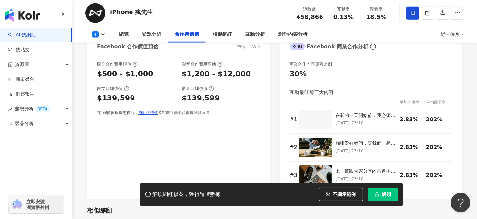
scroll to position [781, 0]
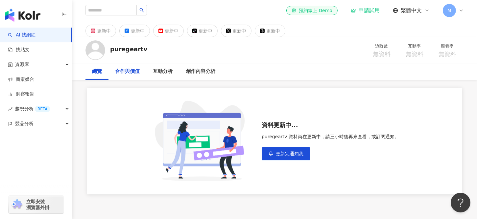
click at [131, 74] on div "合作與價值" at bounding box center [127, 72] width 25 height 8
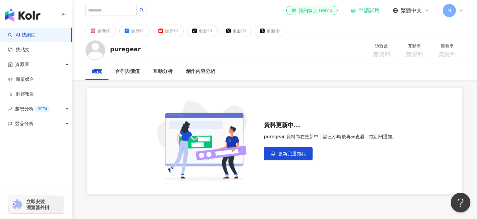
click at [34, 33] on link "AI 找網紅" at bounding box center [22, 35] width 28 height 7
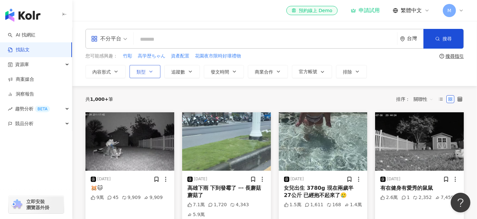
click at [143, 70] on span "類型" at bounding box center [140, 71] width 9 height 5
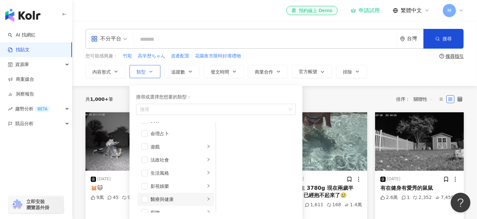
scroll to position [99, 0]
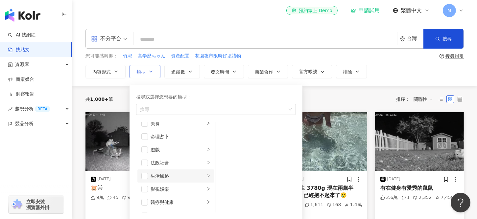
click at [168, 176] on div "生活風格" at bounding box center [177, 175] width 55 height 7
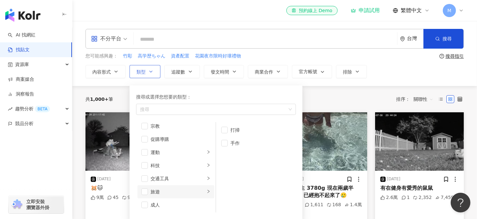
click at [166, 193] on div "旅遊" at bounding box center [177, 191] width 55 height 7
click at [168, 163] on div "科技" at bounding box center [177, 165] width 55 height 7
click at [224, 144] on span "button" at bounding box center [224, 143] width 7 height 7
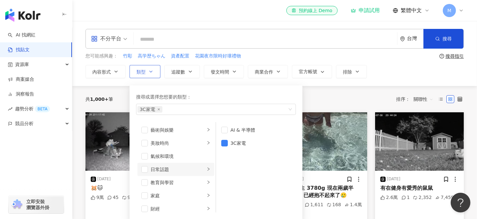
click at [173, 169] on div "日常話題" at bounding box center [177, 169] width 55 height 7
click at [170, 130] on div "藝術與娛樂" at bounding box center [177, 129] width 55 height 7
click at [167, 142] on div "美妝時尚" at bounding box center [177, 143] width 55 height 7
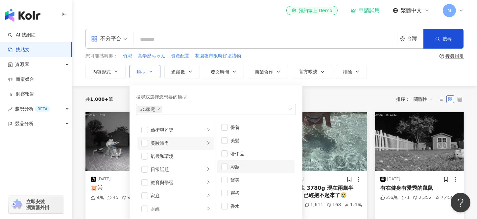
scroll to position [4, 0]
click at [175, 158] on div "氣候和環境" at bounding box center [180, 156] width 60 height 7
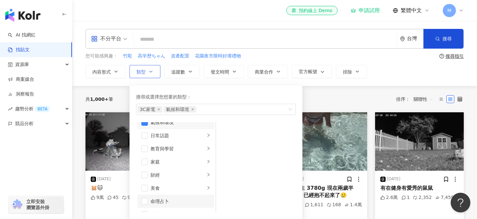
scroll to position [99, 0]
click at [191, 109] on icon "close" at bounding box center [192, 109] width 3 height 3
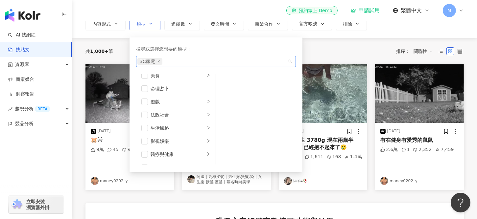
scroll to position [0, 0]
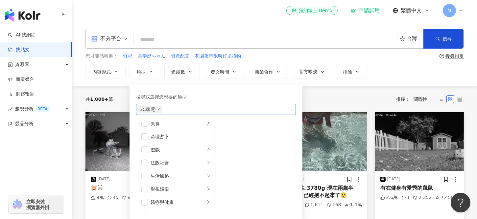
click at [376, 71] on div "內容形式 類型 搜尋或選擇您想要的類型： 3C家電 藝術與娛樂 美妝時尚 氣候和環境 日常話題 教育與學習 家庭 財經 美食 命理占卜 遊戲 法政社會 生活風…" at bounding box center [274, 71] width 378 height 13
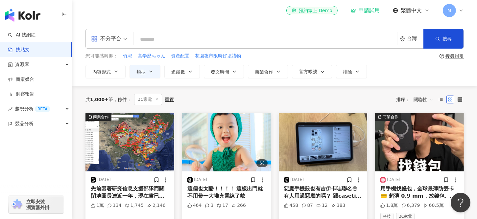
click at [188, 103] on div "共 1,000+ 筆 條件 ： 3C家電 重置 排序： 關聯性" at bounding box center [274, 99] width 378 height 11
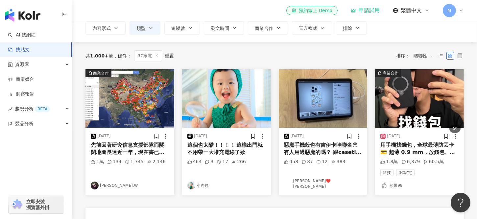
scroll to position [33, 0]
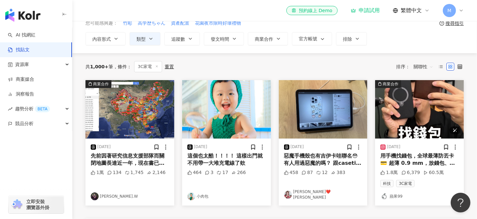
click at [425, 107] on img at bounding box center [419, 109] width 89 height 58
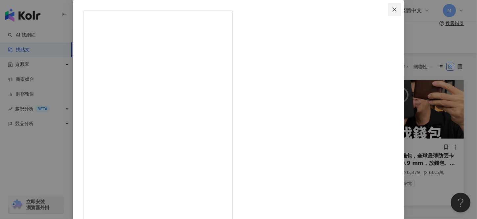
click at [392, 9] on icon "close" at bounding box center [394, 9] width 5 height 5
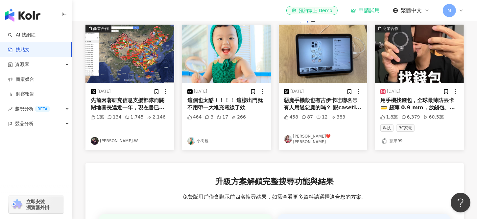
scroll to position [66, 0]
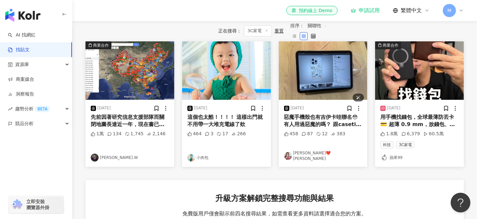
click at [333, 80] on img at bounding box center [323, 70] width 89 height 58
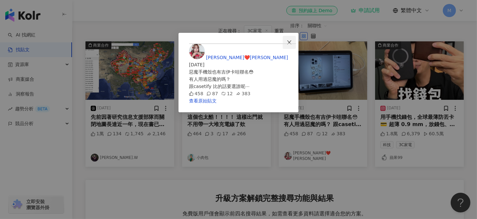
click at [292, 43] on icon "close" at bounding box center [288, 42] width 5 height 5
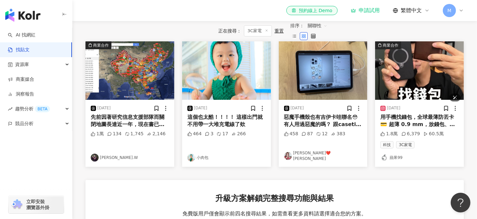
click at [404, 100] on img at bounding box center [419, 70] width 89 height 58
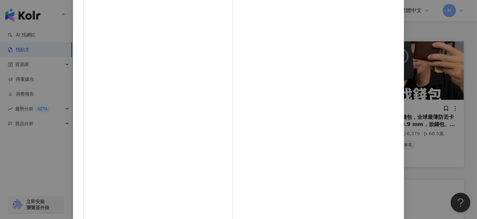
scroll to position [76, 0]
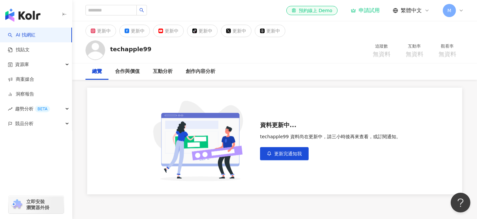
click at [234, 52] on div "techapple99 追蹤數 無資料 互動率 無資料 觀看率 無資料" at bounding box center [274, 50] width 404 height 26
click at [235, 69] on div "總覽 合作與價值 互動分析 創作內容分析" at bounding box center [274, 71] width 378 height 16
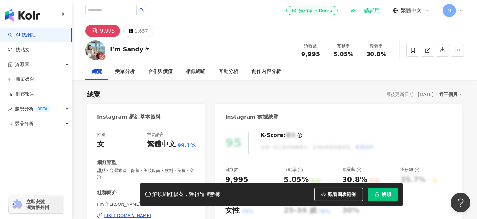
click at [260, 91] on div "總覽 最後更新日期：2025/8/7 近三個月" at bounding box center [274, 94] width 375 height 9
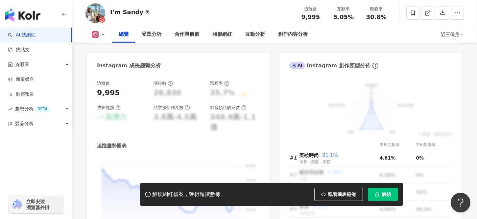
scroll to position [361, 0]
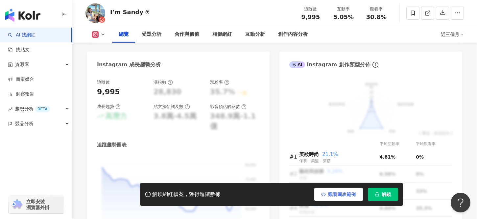
click at [326, 196] on button "觀看圖表範例" at bounding box center [338, 194] width 49 height 13
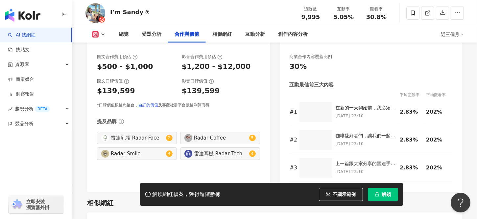
scroll to position [953, 0]
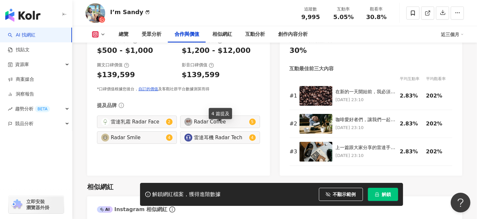
drag, startPoint x: 232, startPoint y: 129, endPoint x: 208, endPoint y: 133, distance: 24.5
click at [208, 134] on div "雷達耳機 Radar Tech" at bounding box center [221, 137] width 54 height 7
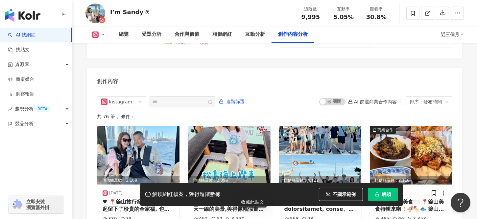
scroll to position [1983, 0]
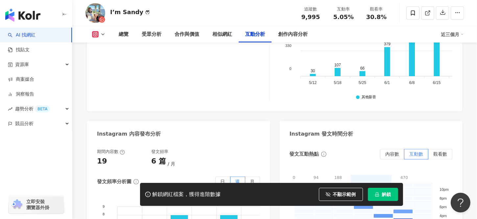
click at [129, 11] on div "I’m Sandy ෆ⃛" at bounding box center [129, 12] width 39 height 8
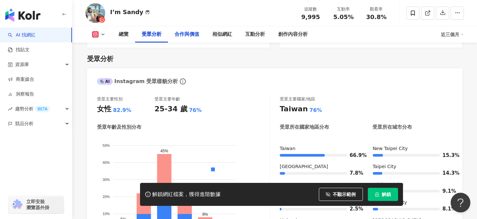
click at [181, 26] on div "合作與價值" at bounding box center [187, 34] width 38 height 16
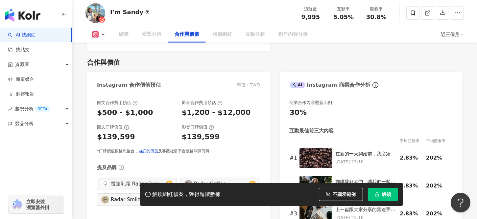
click at [182, 36] on div "合作與價值" at bounding box center [186, 35] width 25 height 8
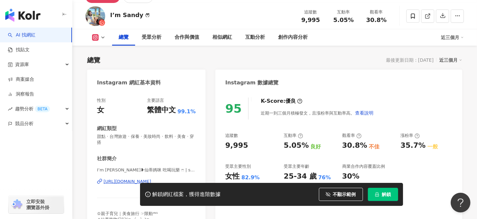
scroll to position [0, 0]
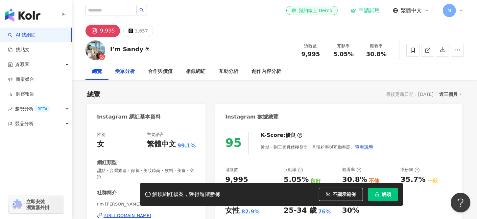
click at [127, 71] on div "受眾分析" at bounding box center [125, 72] width 20 height 8
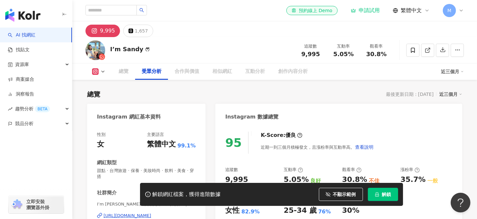
scroll to position [567, 0]
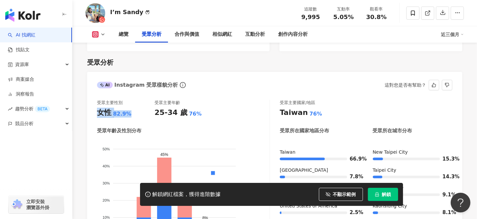
drag, startPoint x: 97, startPoint y: 103, endPoint x: 131, endPoint y: 106, distance: 34.3
click at [129, 108] on div "女性 82.9%" at bounding box center [125, 113] width 57 height 10
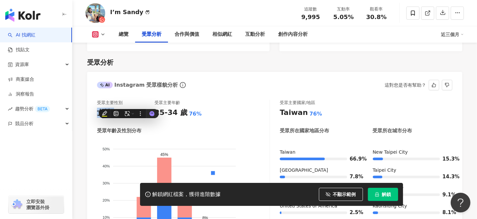
copy div "女性 82.9%"
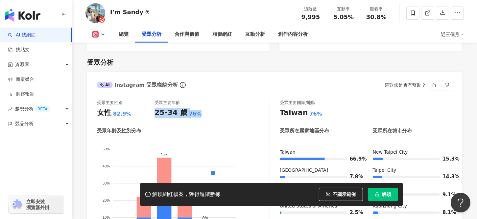
drag, startPoint x: 156, startPoint y: 103, endPoint x: 196, endPoint y: 105, distance: 40.1
click at [196, 108] on div "25-34 歲 76%" at bounding box center [182, 113] width 57 height 10
copy div "25-34 歲 76%"
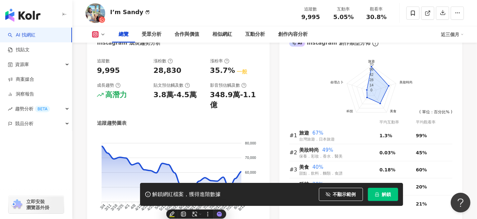
scroll to position [370, 0]
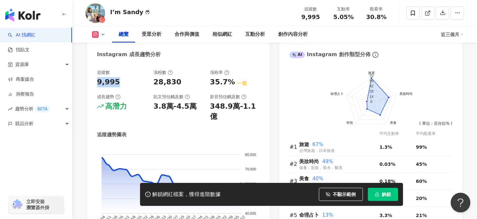
drag, startPoint x: 96, startPoint y: 85, endPoint x: 119, endPoint y: 83, distance: 22.5
click at [119, 83] on div "追蹤數 9,995 漲粉數 28,830 漲粉率 35.7% 一般 成長趨勢 高潛力 貼文預估觸及數 3.8萬-4.5萬 影音預估觸及數 348.9萬-1.1…" at bounding box center [178, 156] width 182 height 186
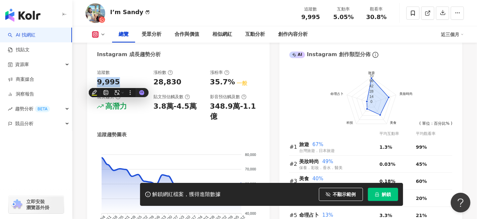
copy div "9,995"
click at [219, 87] on div "35.7%" at bounding box center [222, 82] width 25 height 10
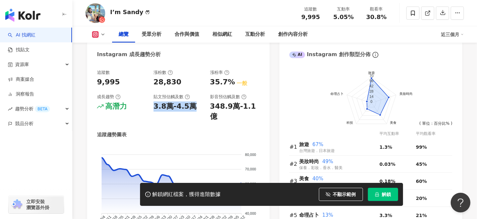
drag, startPoint x: 153, startPoint y: 108, endPoint x: 194, endPoint y: 108, distance: 40.7
click at [194, 108] on div "3.8萬-4.5萬" at bounding box center [178, 107] width 50 height 10
copy div "3.8萬-4.5萬"
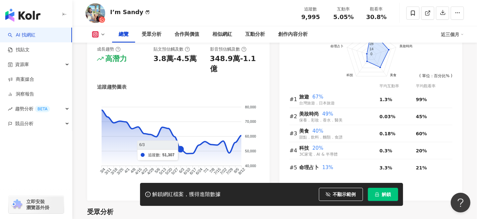
scroll to position [403, 0]
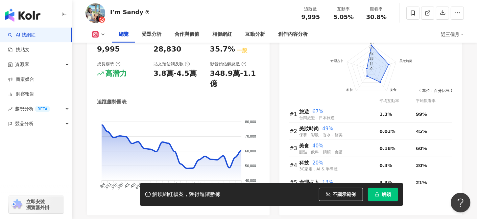
click at [87, 157] on div "追蹤數 9,995 漲粉數 28,830 漲粉率 35.7% 一般 成長趨勢 高潛力 貼文預估觸及數 3.8萬-4.5萬 影音預估觸及數 348.9萬-1.1…" at bounding box center [178, 123] width 182 height 186
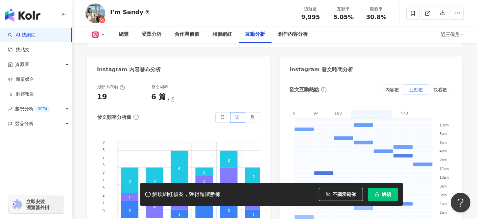
scroll to position [1717, 0]
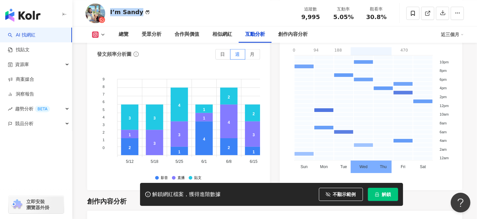
drag, startPoint x: 143, startPoint y: 12, endPoint x: 108, endPoint y: 12, distance: 34.2
click at [108, 12] on div "I’m Sandy ෆ⃛ 追蹤數 9,995 互動率 5.05% 觀看率 30.8%" at bounding box center [274, 13] width 404 height 26
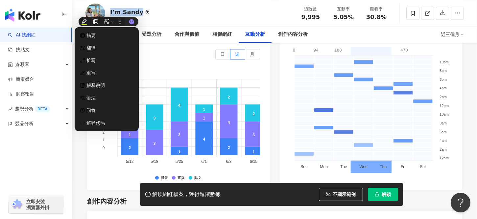
copy div "I’m Sandy"
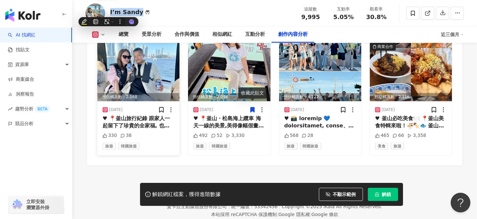
scroll to position [2078, 0]
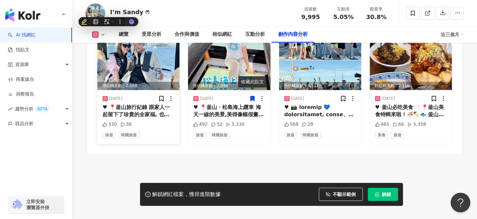
click at [148, 106] on div "♥ 📍釜山旅行紀錄 跟家人一起留下了珍貴的全家福, 也跟隊友偷偷放了點閃🤣 旅行的美好不是去了哪裡,而是和誰一起🩷 從海邊吹風,到漫步甘川洞的彩色街巷… 搭上…" at bounding box center [138, 111] width 72 height 15
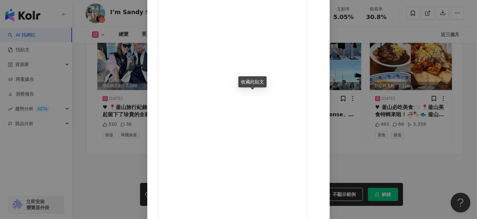
scroll to position [88, 0]
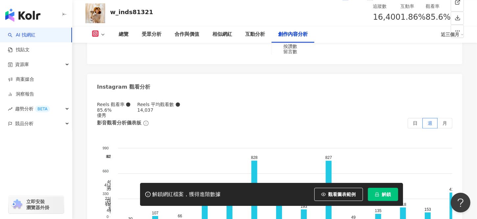
scroll to position [2068, 0]
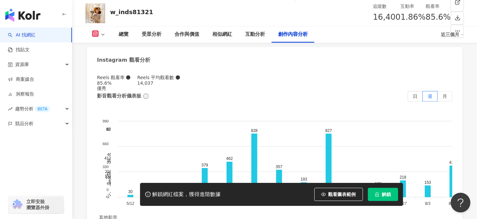
drag, startPoint x: 147, startPoint y: 105, endPoint x: 139, endPoint y: 108, distance: 8.7
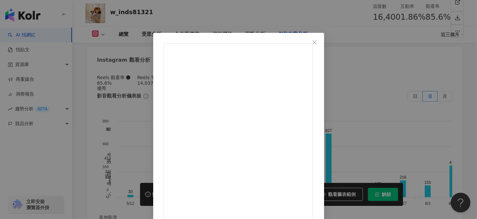
scroll to position [76, 0]
